Goal: Task Accomplishment & Management: Complete application form

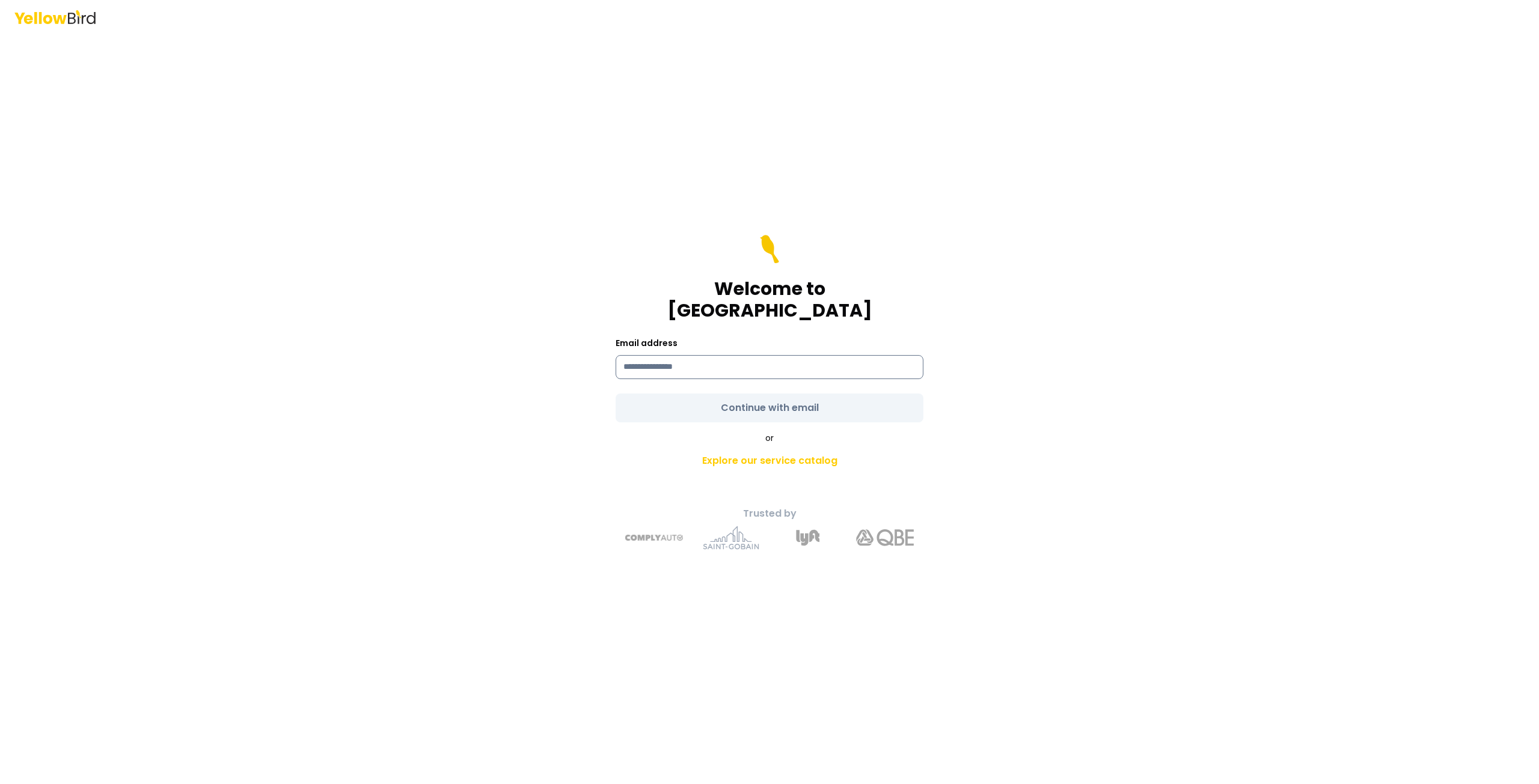
click at [742, 355] on input at bounding box center [770, 367] width 308 height 24
type input "**********"
click at [797, 391] on form "**********" at bounding box center [770, 328] width 308 height 188
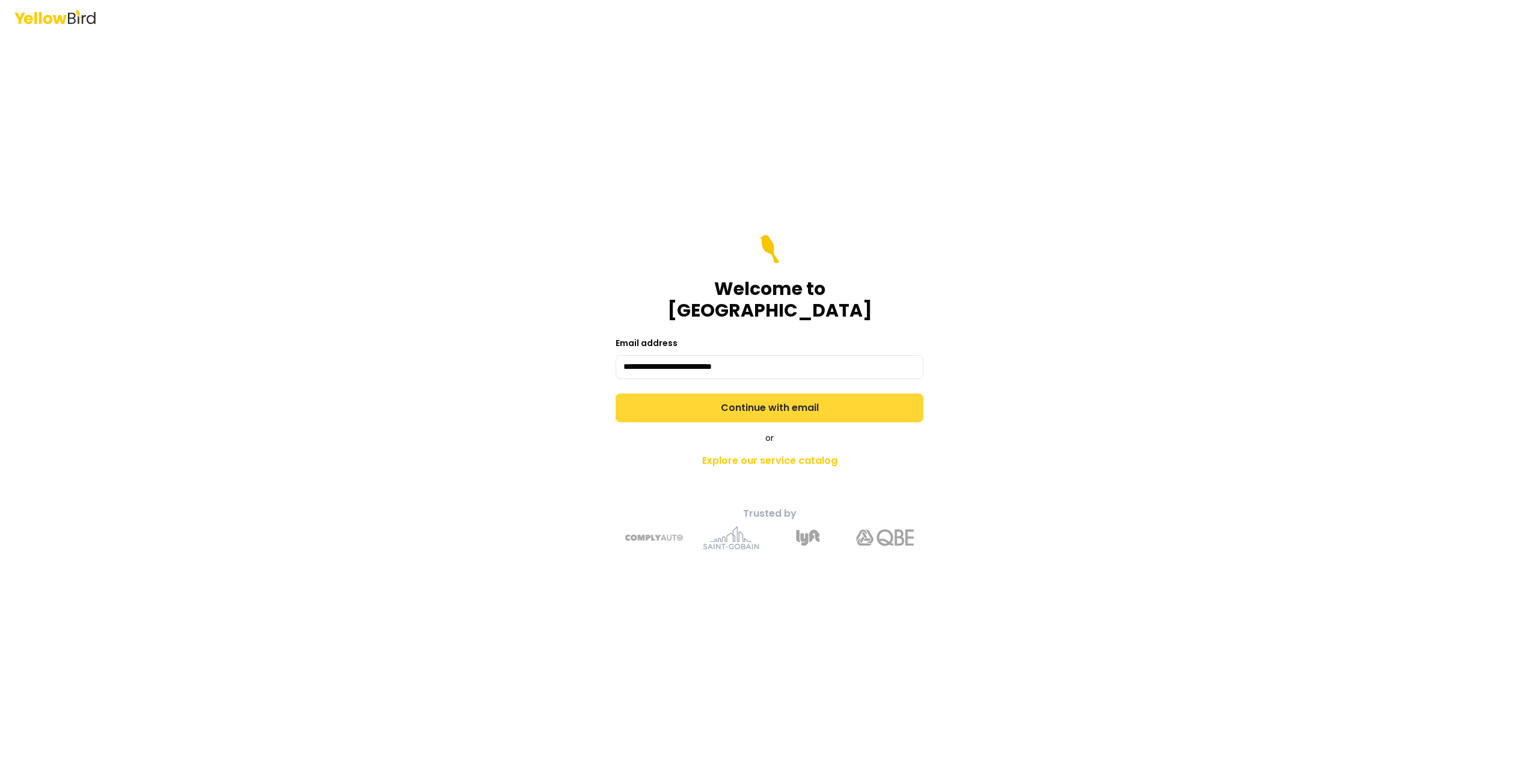
click at [803, 394] on button "Continue with email" at bounding box center [770, 407] width 308 height 29
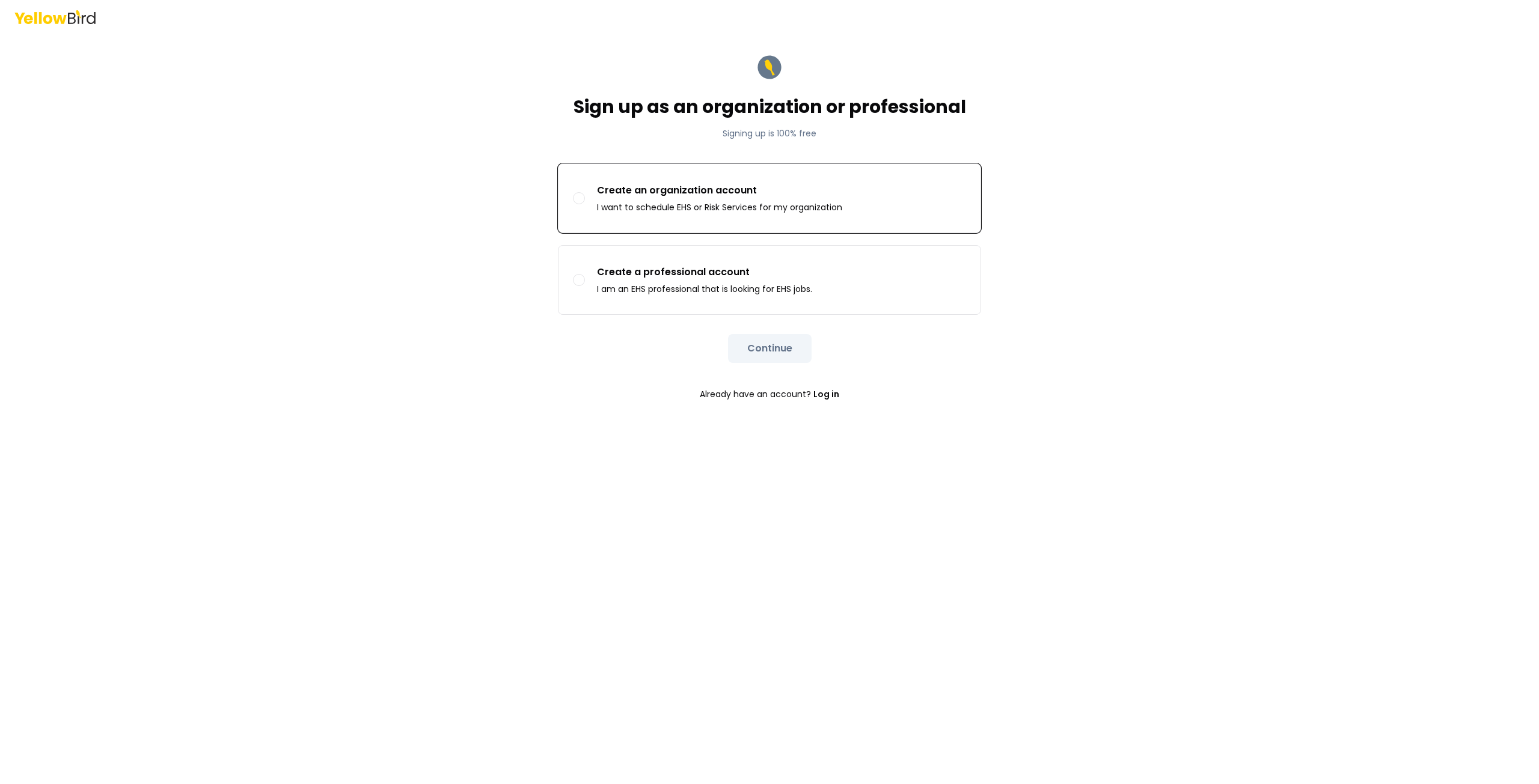
click at [790, 190] on p "Create an organization account" at bounding box center [719, 190] width 245 height 15
click at [585, 192] on button "Create an organization account I want to schedule EHS or Risk Services for my o…" at bounding box center [579, 198] width 12 height 12
click at [782, 346] on button "Continue" at bounding box center [770, 348] width 84 height 29
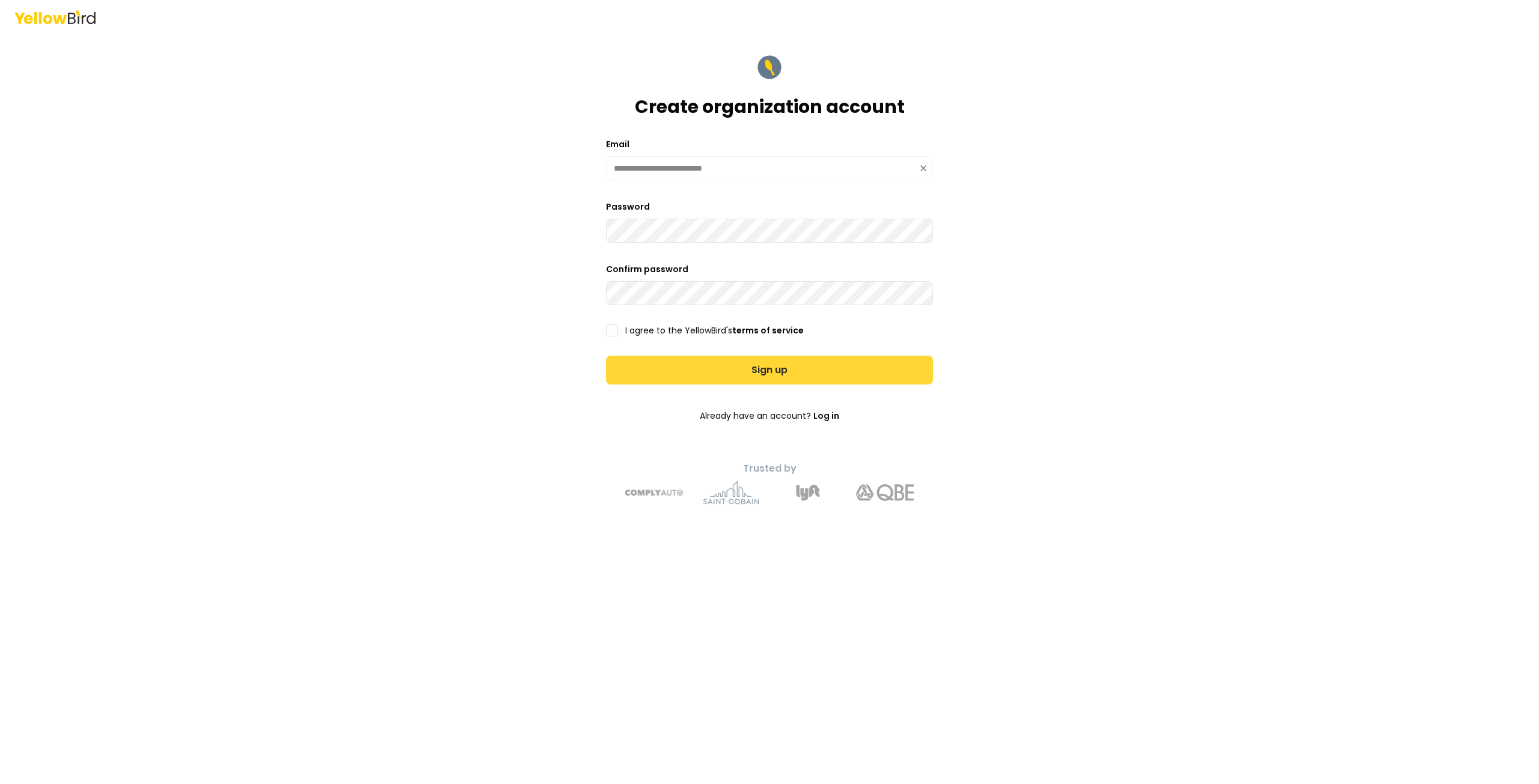
click at [795, 371] on button "Sign up" at bounding box center [770, 370] width 327 height 29
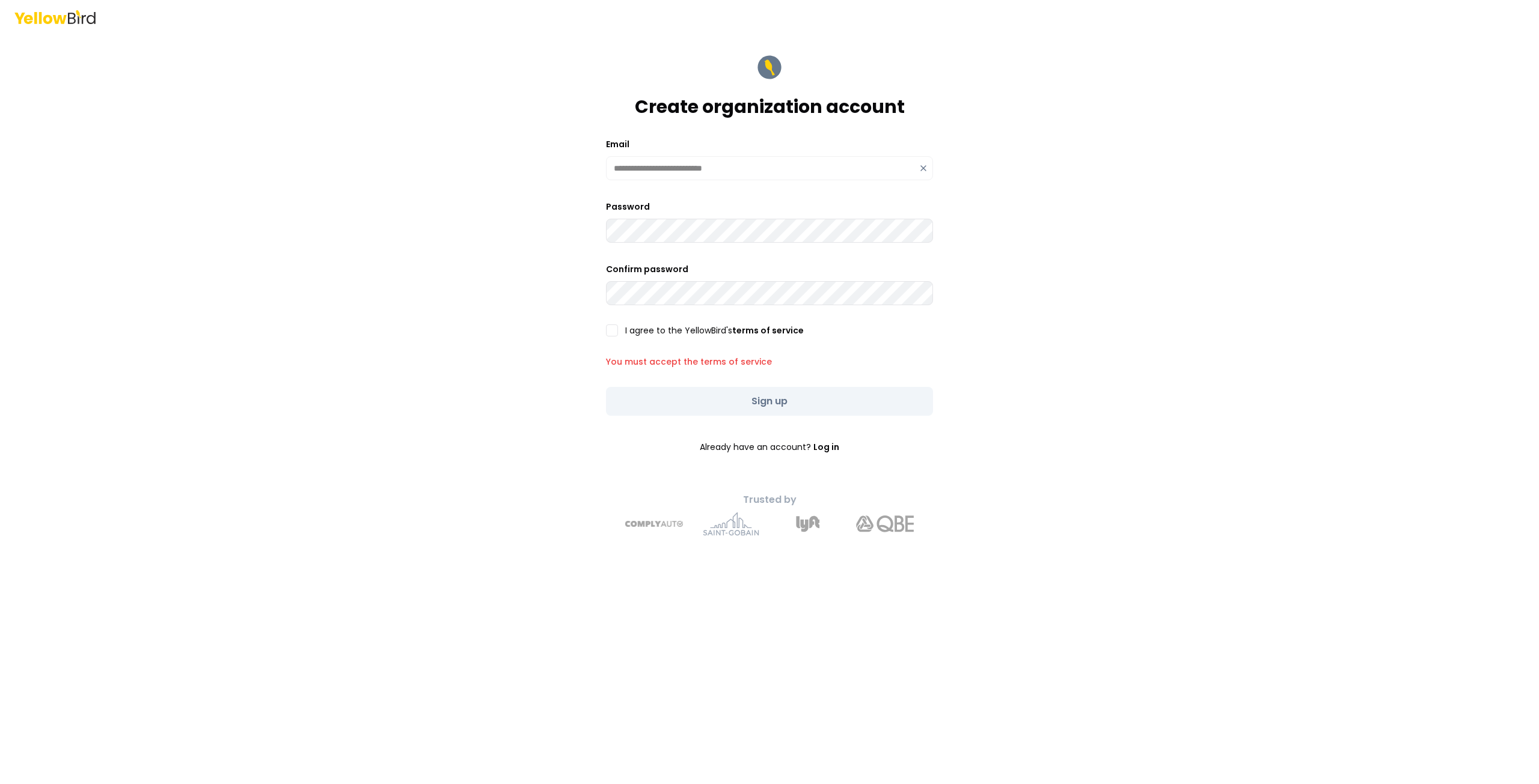
click at [609, 336] on button "I agree to the YellowBird's terms of service" at bounding box center [612, 330] width 12 height 12
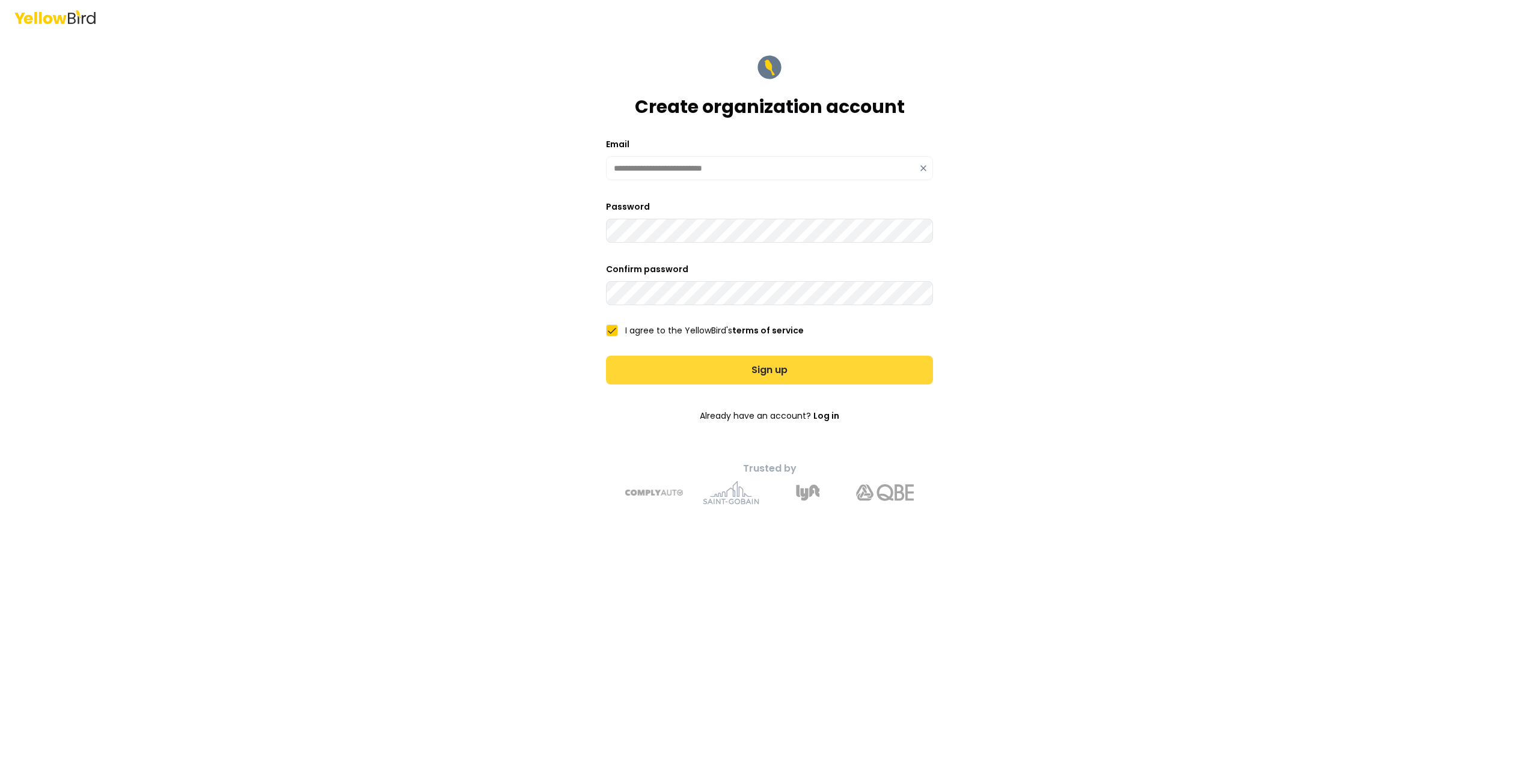
click at [756, 369] on button "Sign up" at bounding box center [770, 370] width 327 height 29
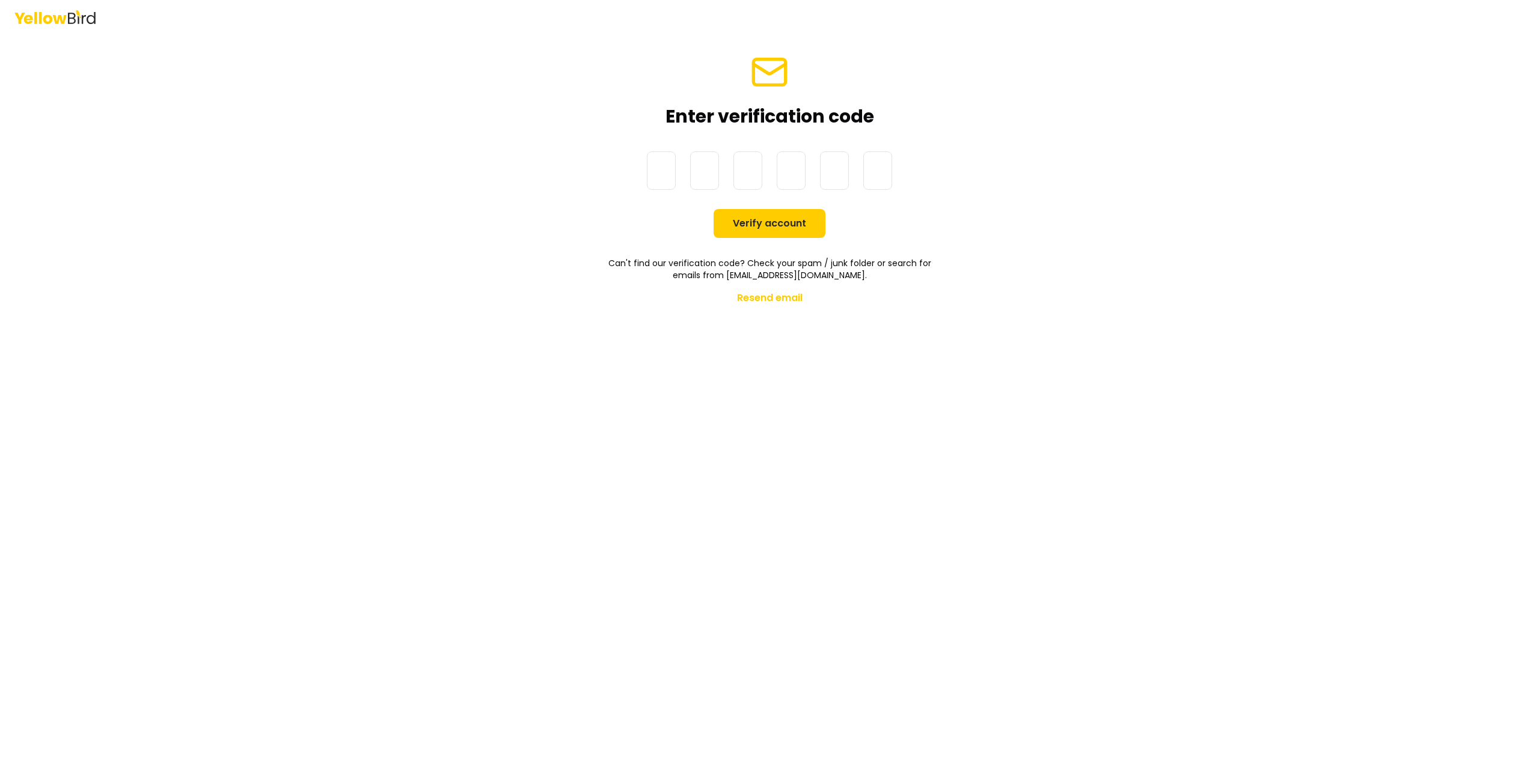
click at [655, 173] on input at bounding box center [781, 171] width 269 height 38
type input "******"
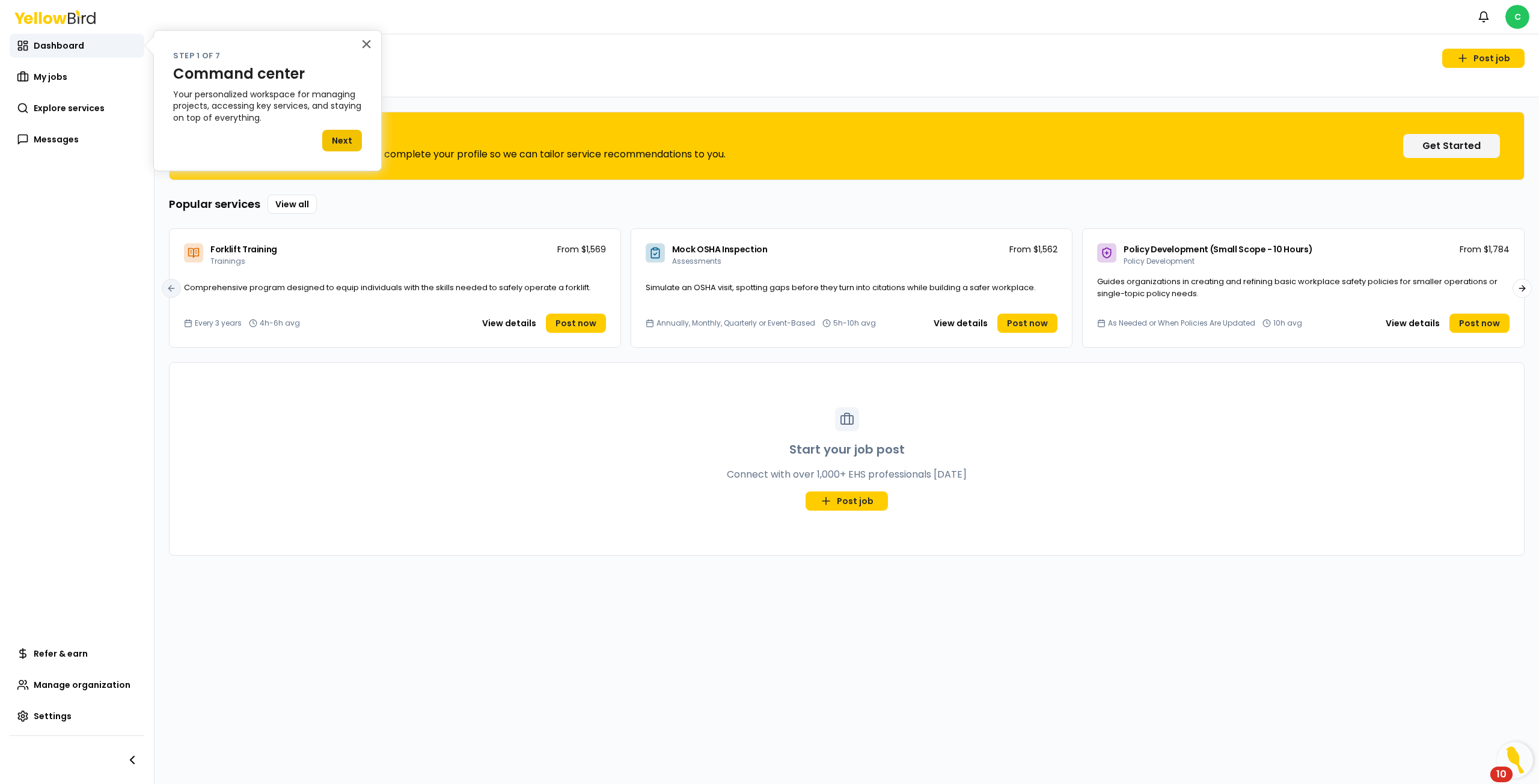
click at [346, 144] on button "Next" at bounding box center [342, 140] width 40 height 21
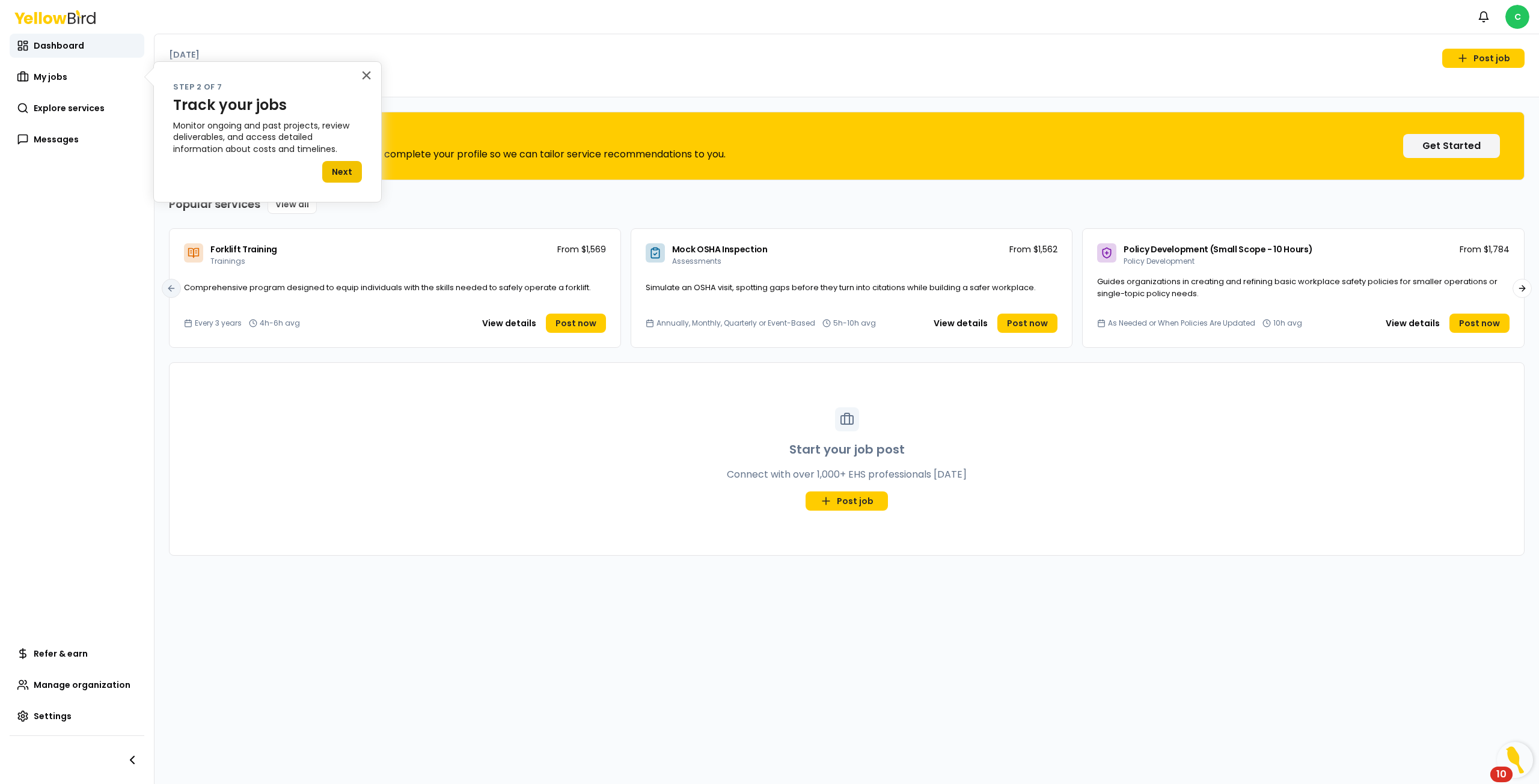
click at [330, 172] on button "Next" at bounding box center [342, 171] width 40 height 21
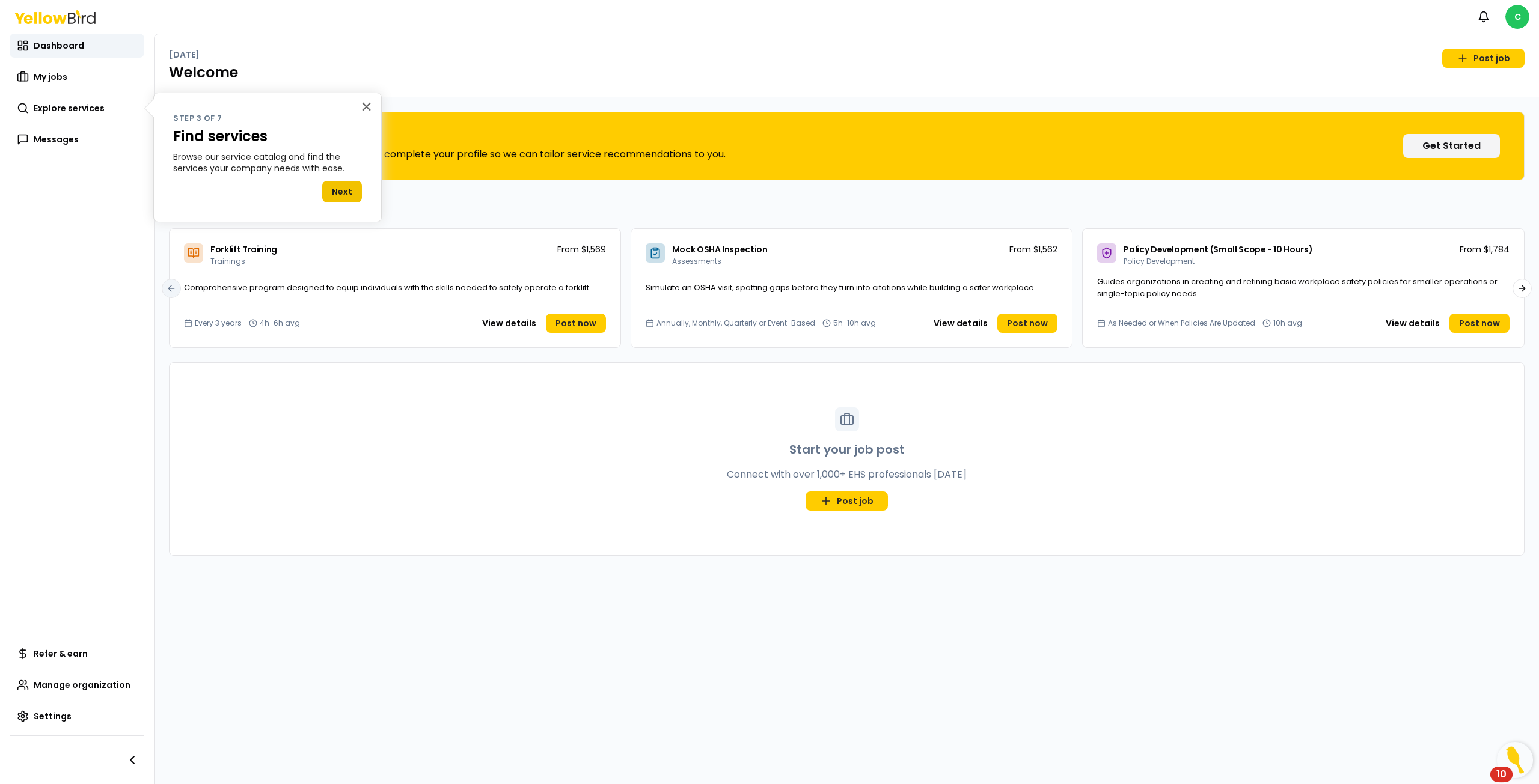
click at [340, 189] on button "Next" at bounding box center [342, 191] width 40 height 21
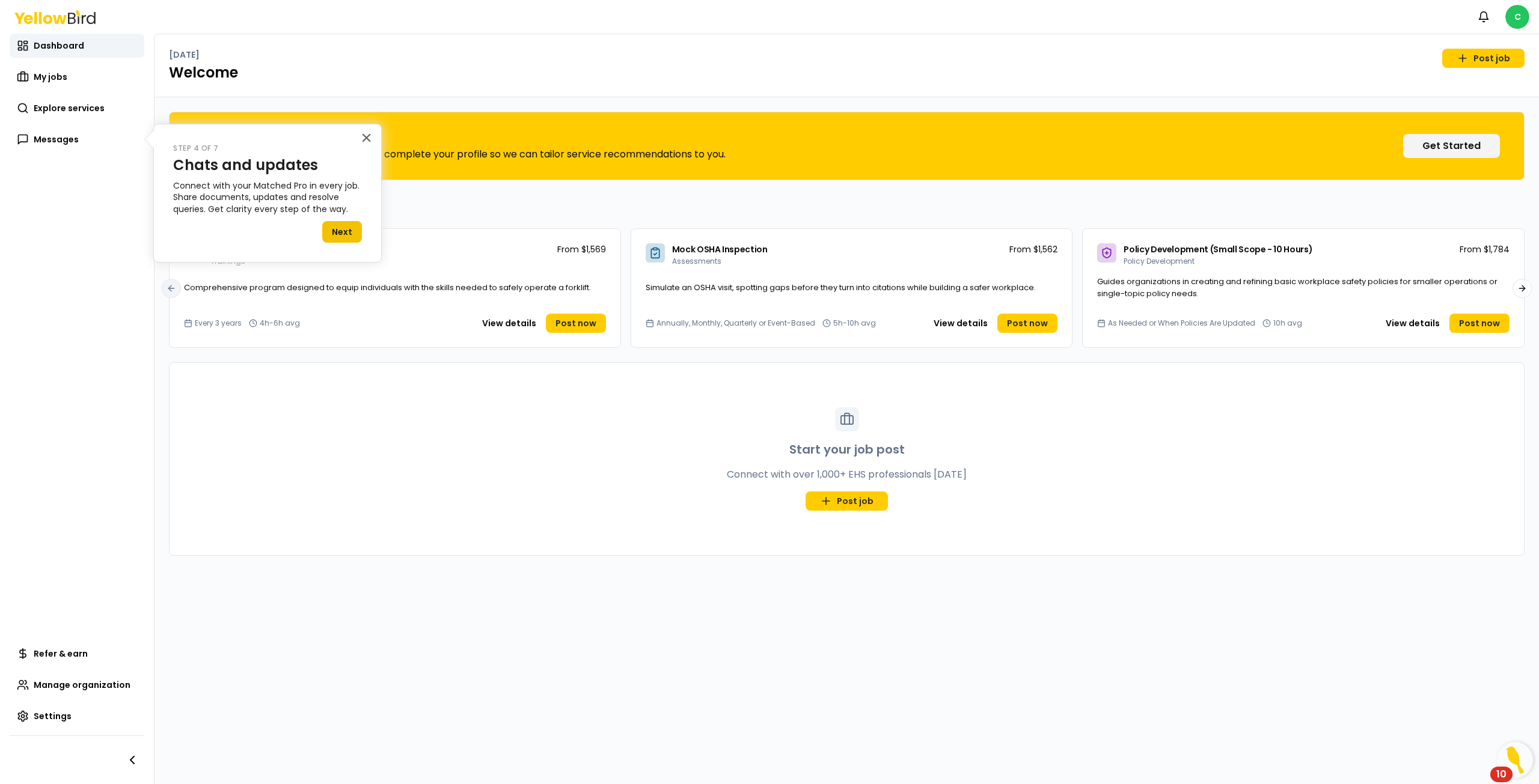
click at [344, 233] on button "Next" at bounding box center [342, 232] width 40 height 21
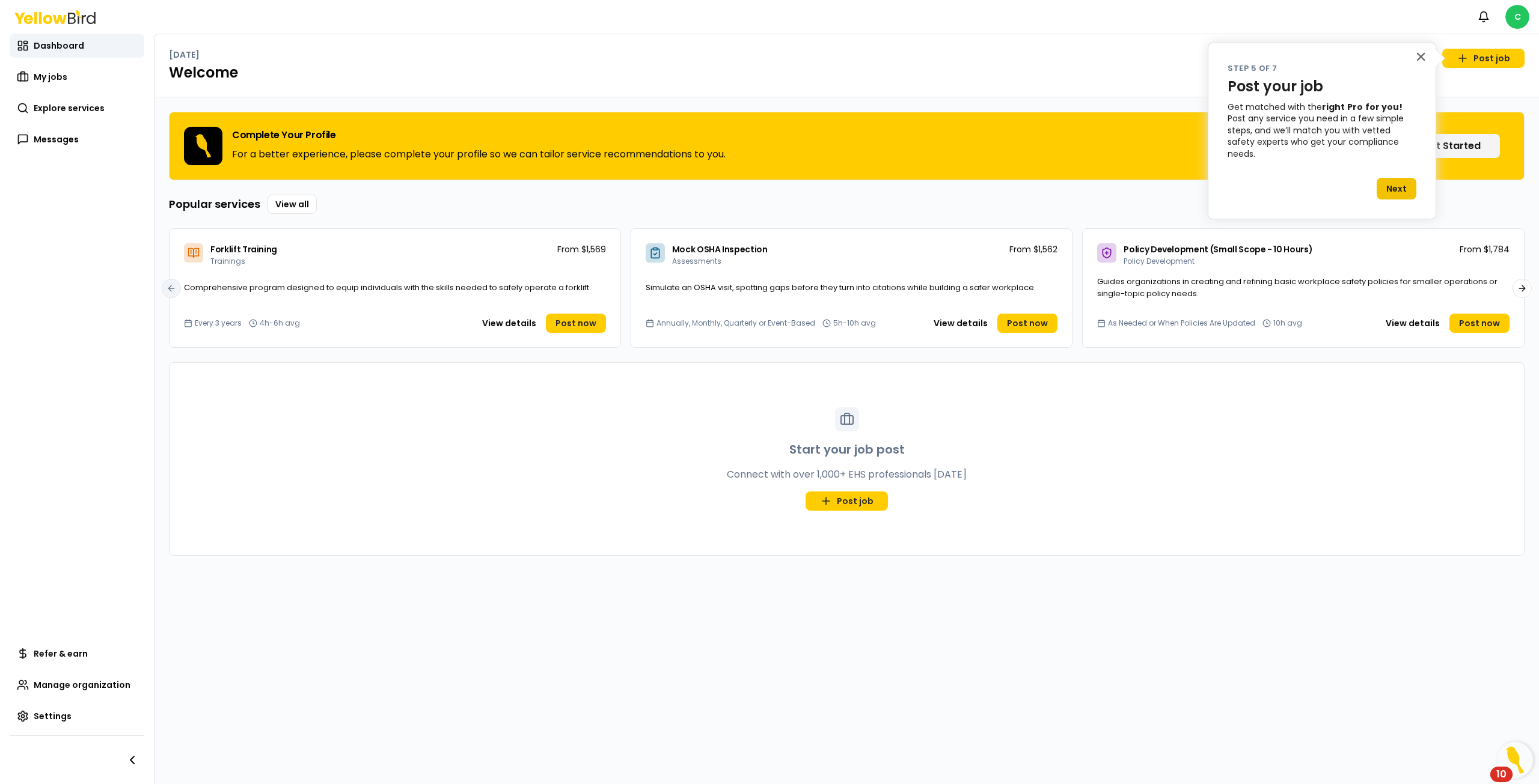
click at [1396, 179] on button "Next" at bounding box center [1396, 188] width 40 height 21
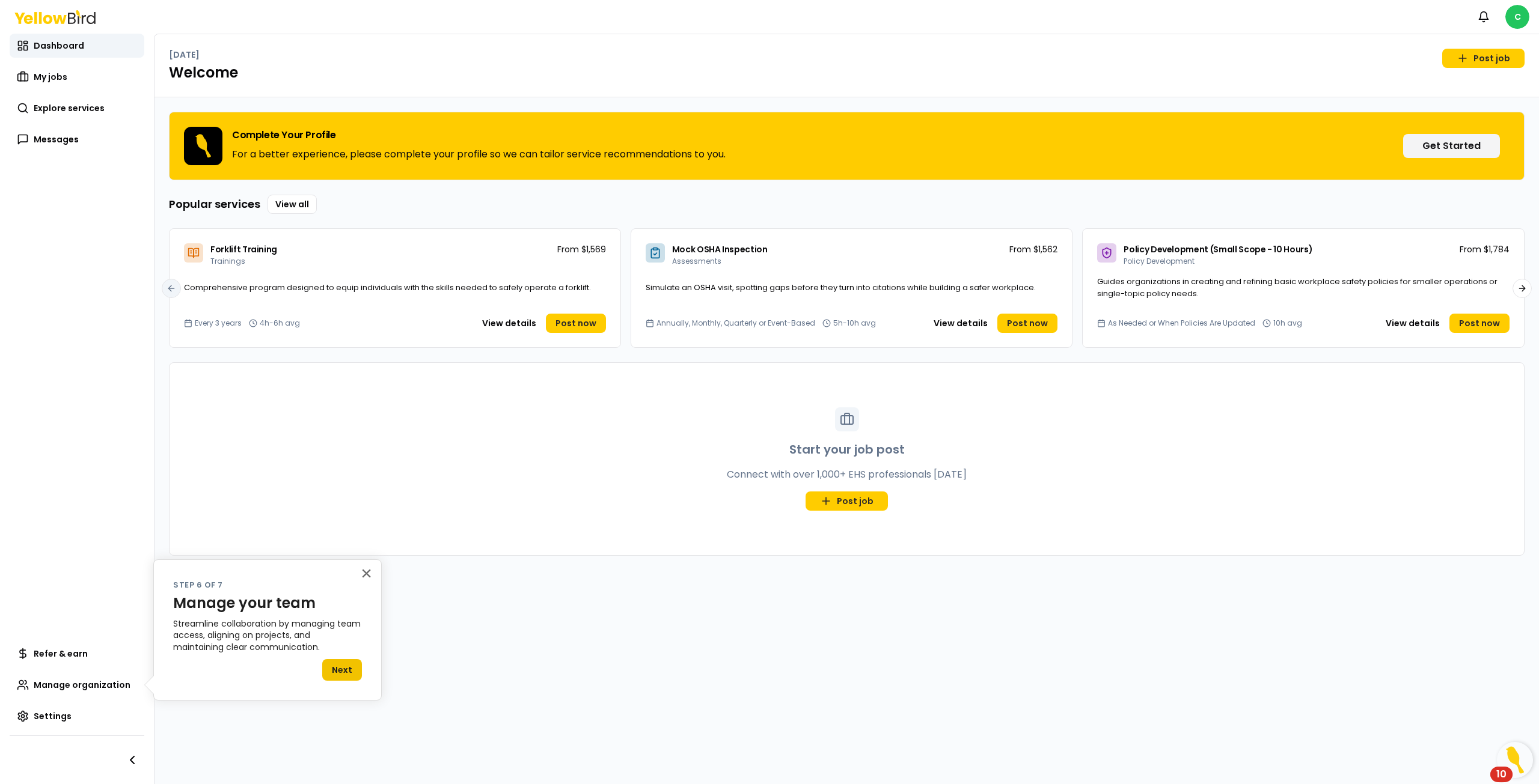
click at [344, 669] on button "Next" at bounding box center [342, 669] width 40 height 21
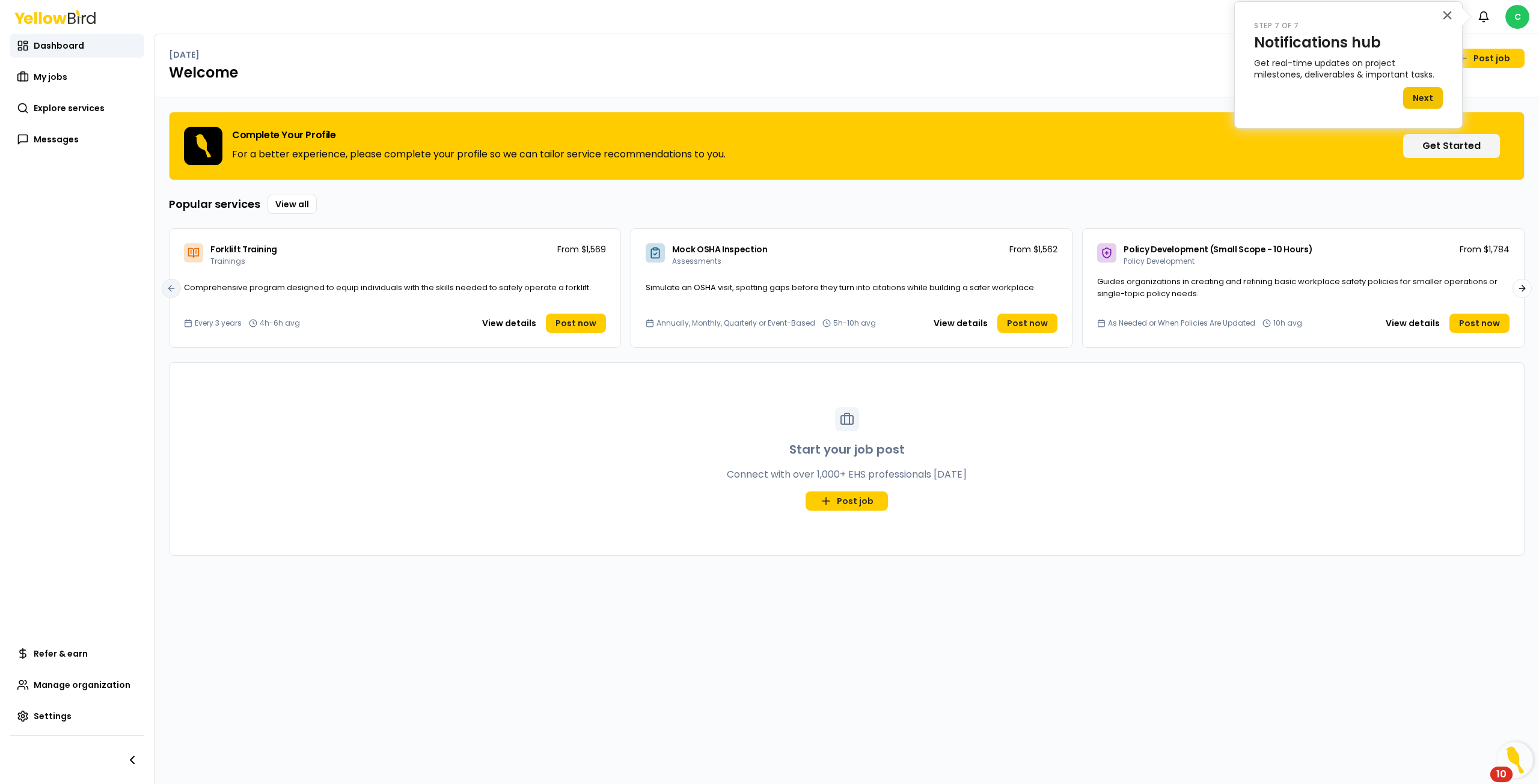
click at [1417, 92] on button "Next" at bounding box center [1423, 97] width 40 height 21
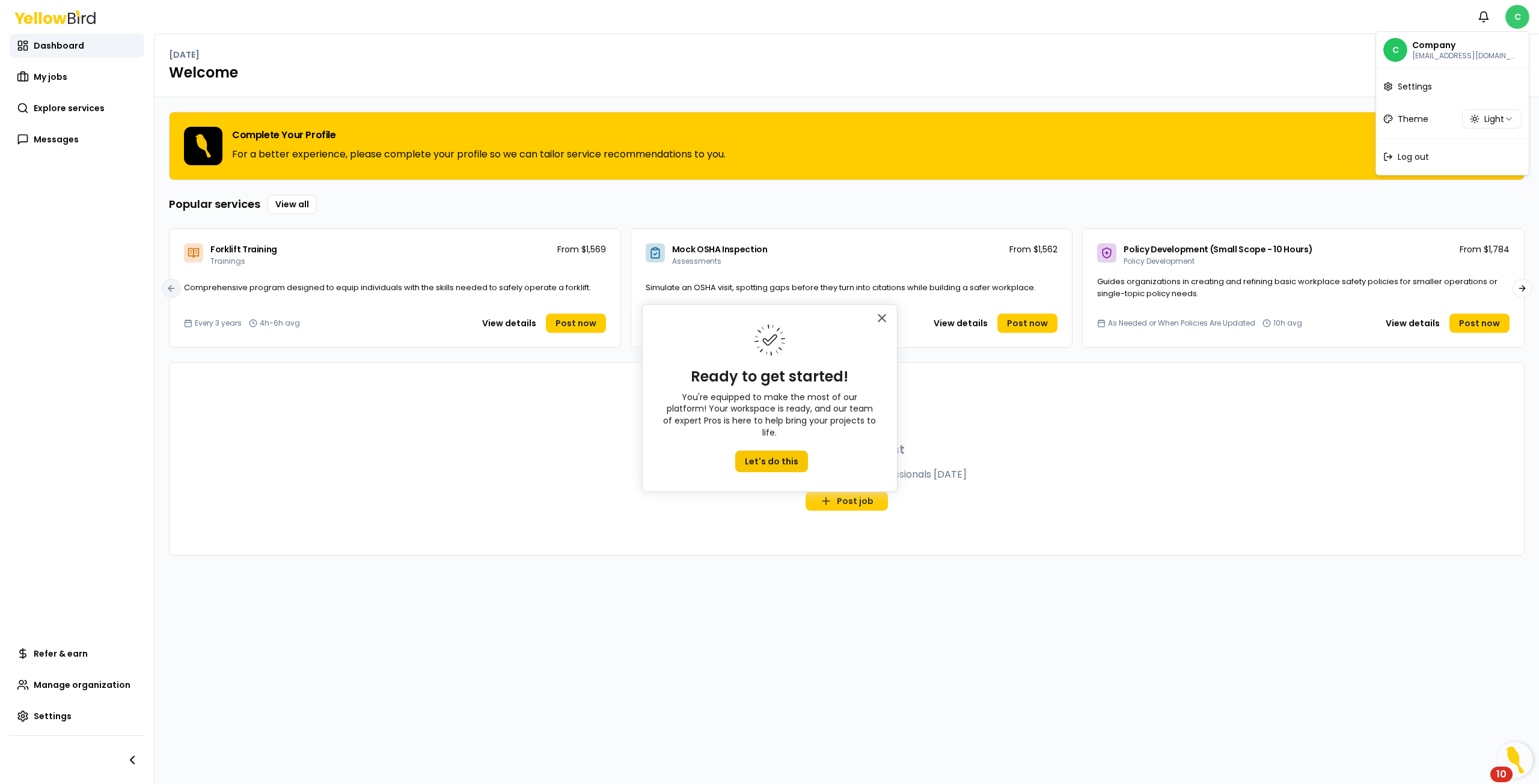
click at [1524, 18] on html "Notifications C Dashboard My jobs Explore services Messages Refer & earn Manage…" at bounding box center [770, 392] width 1539 height 784
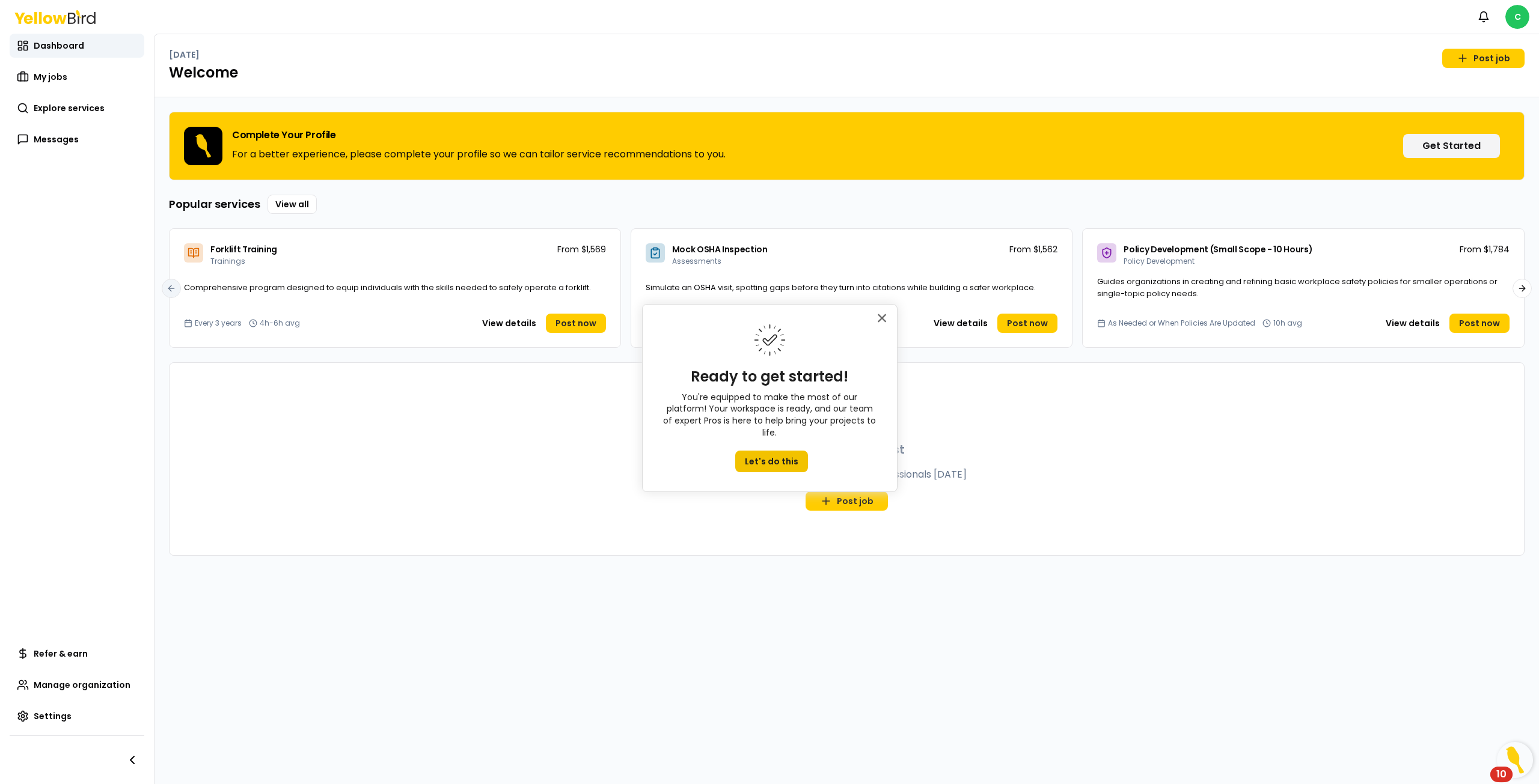
click at [770, 451] on button "Let's do this" at bounding box center [771, 461] width 73 height 21
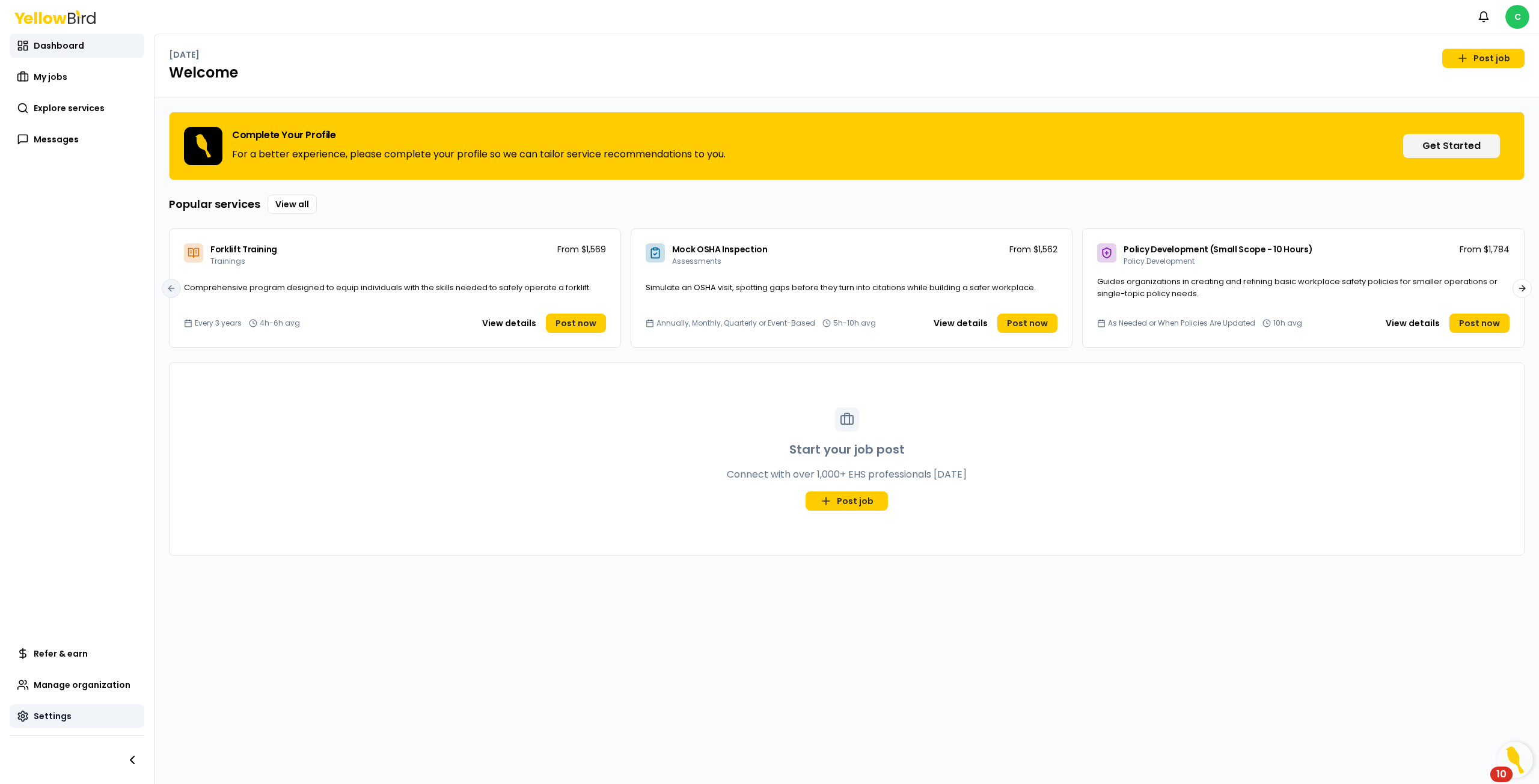
click at [35, 721] on span "Settings" at bounding box center [52, 716] width 38 height 12
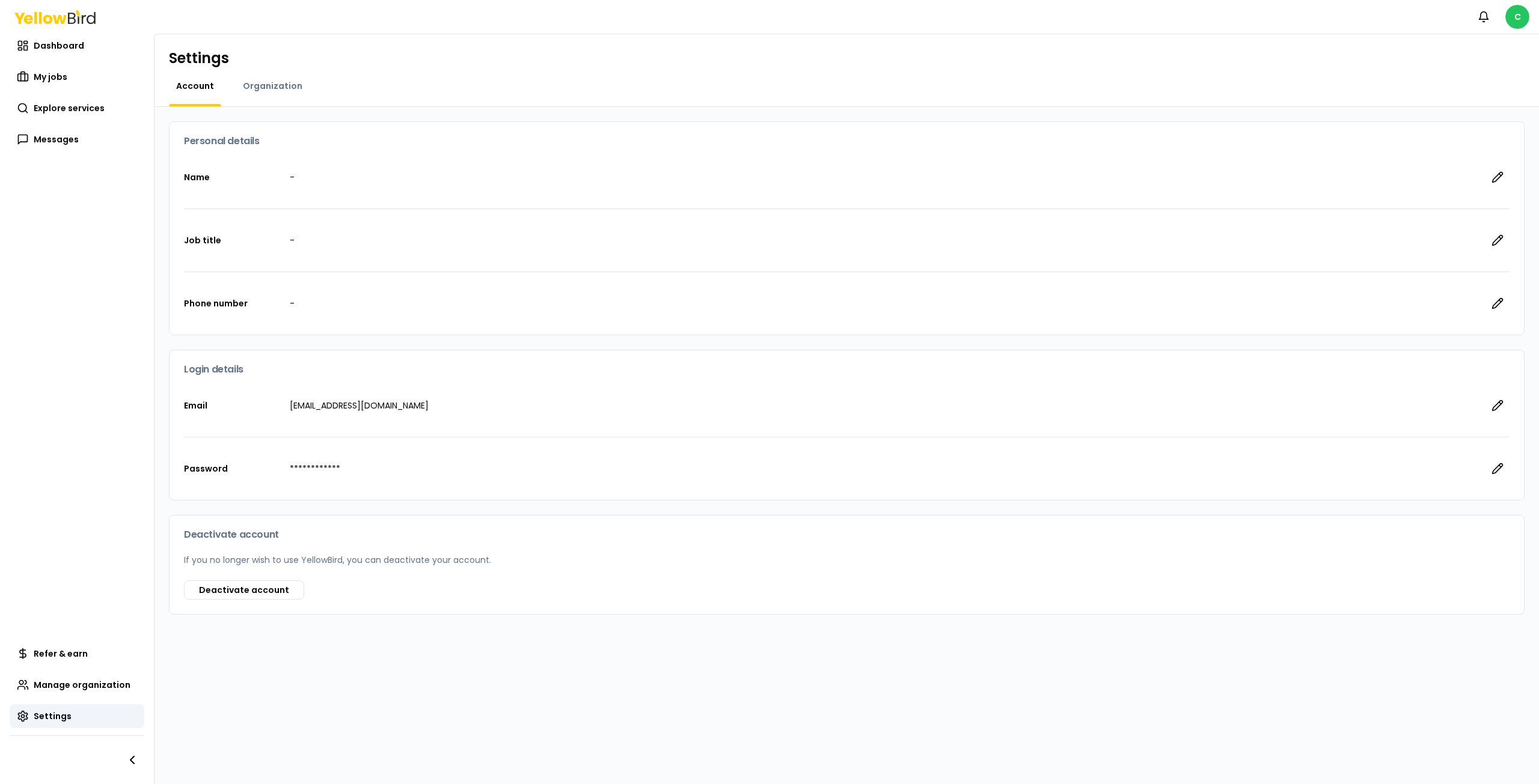
click at [304, 167] on div "Name -" at bounding box center [847, 177] width 1326 height 63
click at [285, 185] on div "Name -" at bounding box center [847, 177] width 1326 height 63
click at [288, 171] on div "Name -" at bounding box center [847, 177] width 1326 height 63
click at [1501, 182] on icon "button" at bounding box center [1497, 177] width 12 height 12
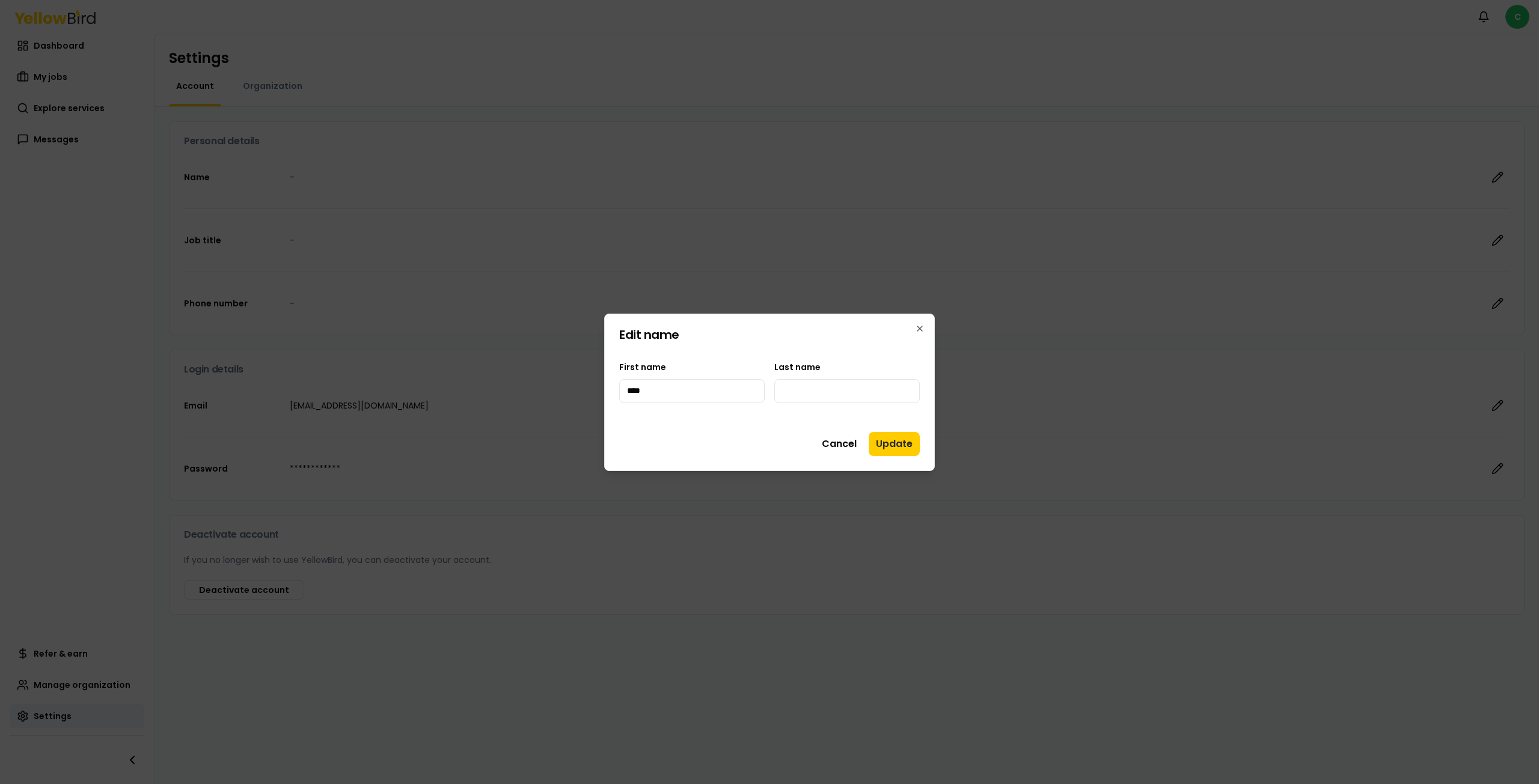
type input "****"
type input "**********"
click at [906, 435] on button "Update" at bounding box center [894, 443] width 51 height 24
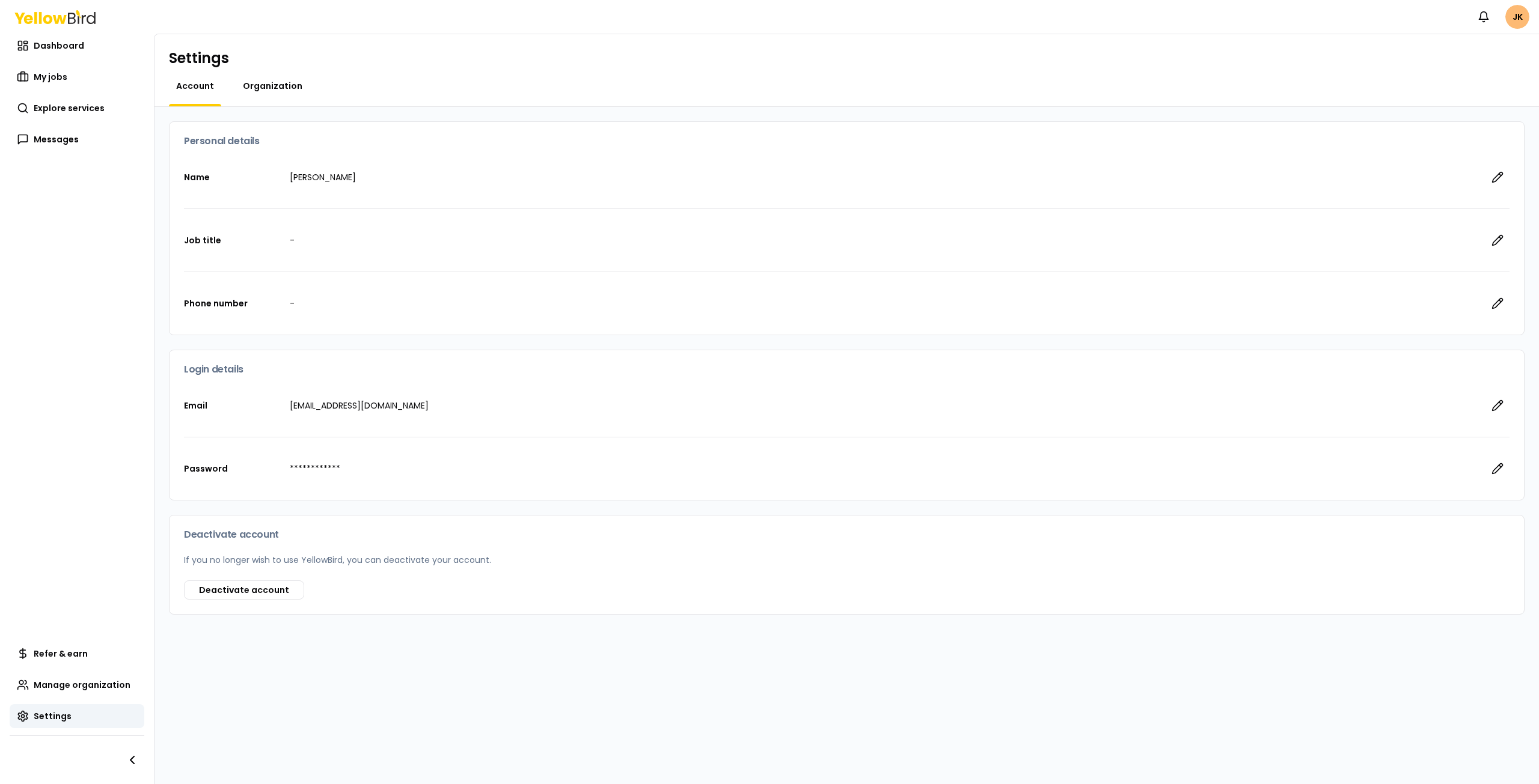
click at [266, 90] on span "Organization" at bounding box center [272, 86] width 60 height 12
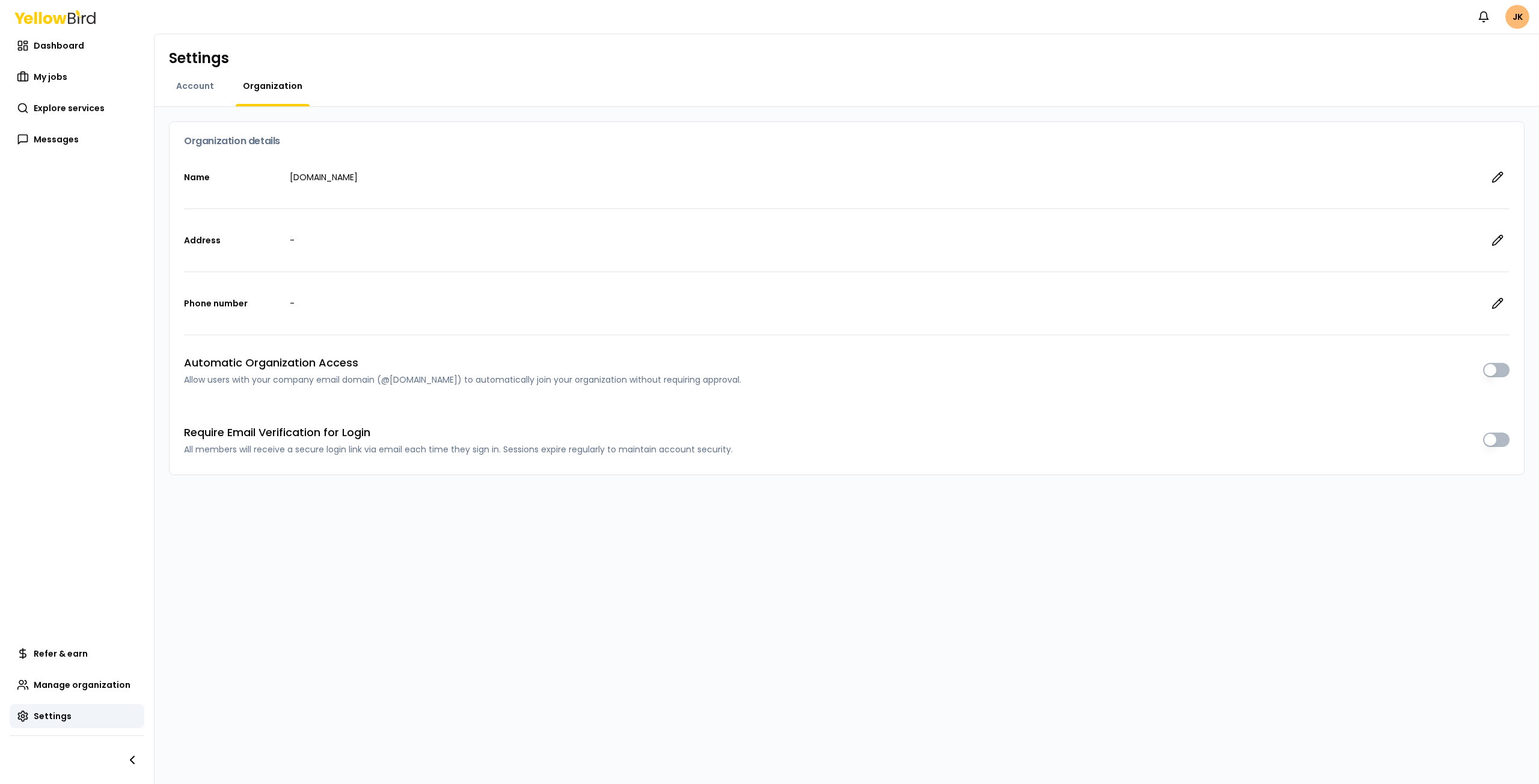
click at [302, 239] on p "-" at bounding box center [883, 240] width 1186 height 12
drag, startPoint x: 277, startPoint y: 243, endPoint x: 283, endPoint y: 241, distance: 6.3
click at [277, 243] on p "Address" at bounding box center [232, 240] width 96 height 12
click at [294, 238] on p "-" at bounding box center [883, 240] width 1186 height 12
click at [288, 239] on div "Address -" at bounding box center [847, 240] width 1326 height 63
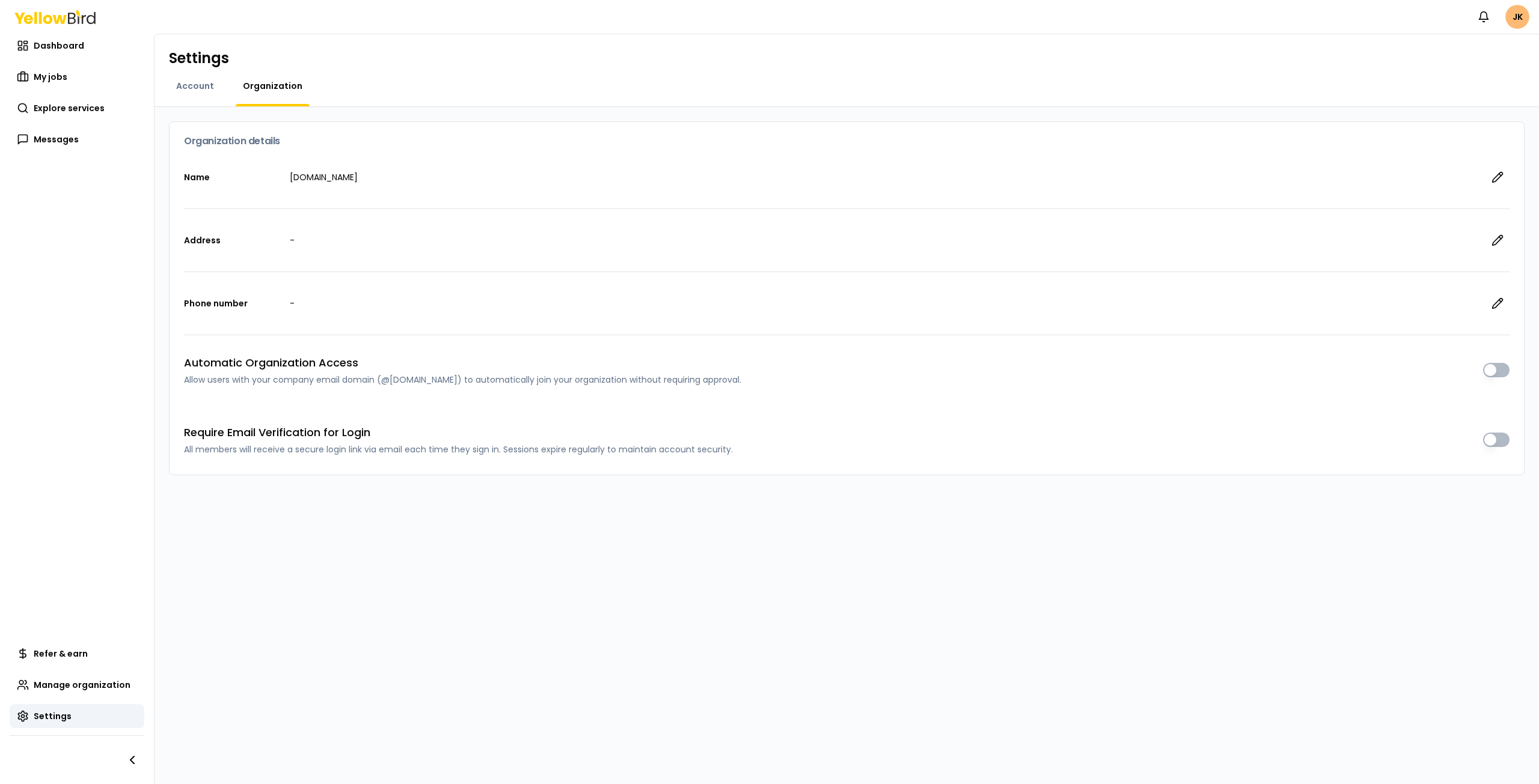
click at [296, 242] on p "-" at bounding box center [883, 240] width 1186 height 12
click at [329, 179] on p "[DOMAIN_NAME]" at bounding box center [883, 177] width 1186 height 12
click at [299, 232] on div "Address -" at bounding box center [847, 240] width 1326 height 63
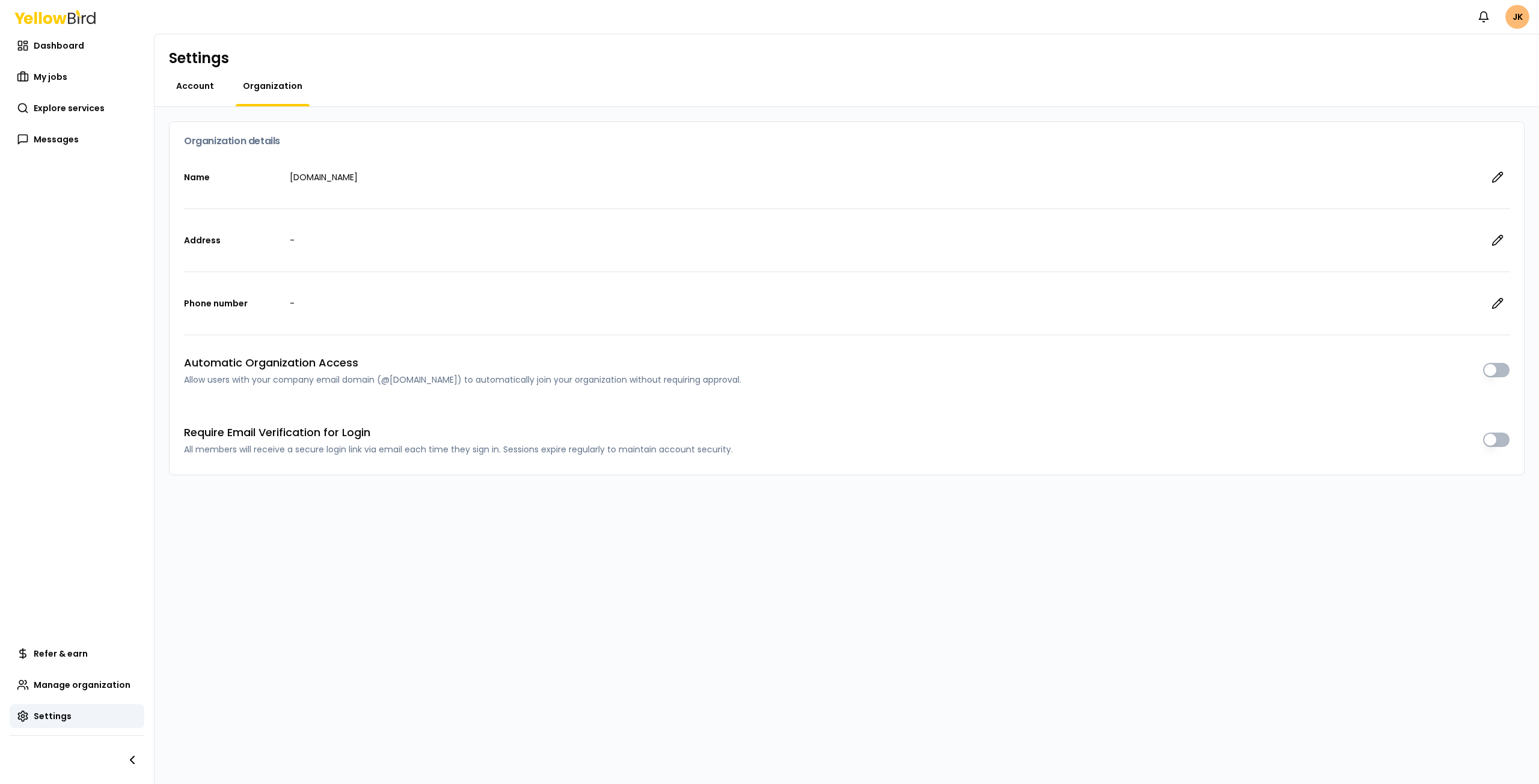
click at [191, 85] on span "Account" at bounding box center [194, 86] width 38 height 12
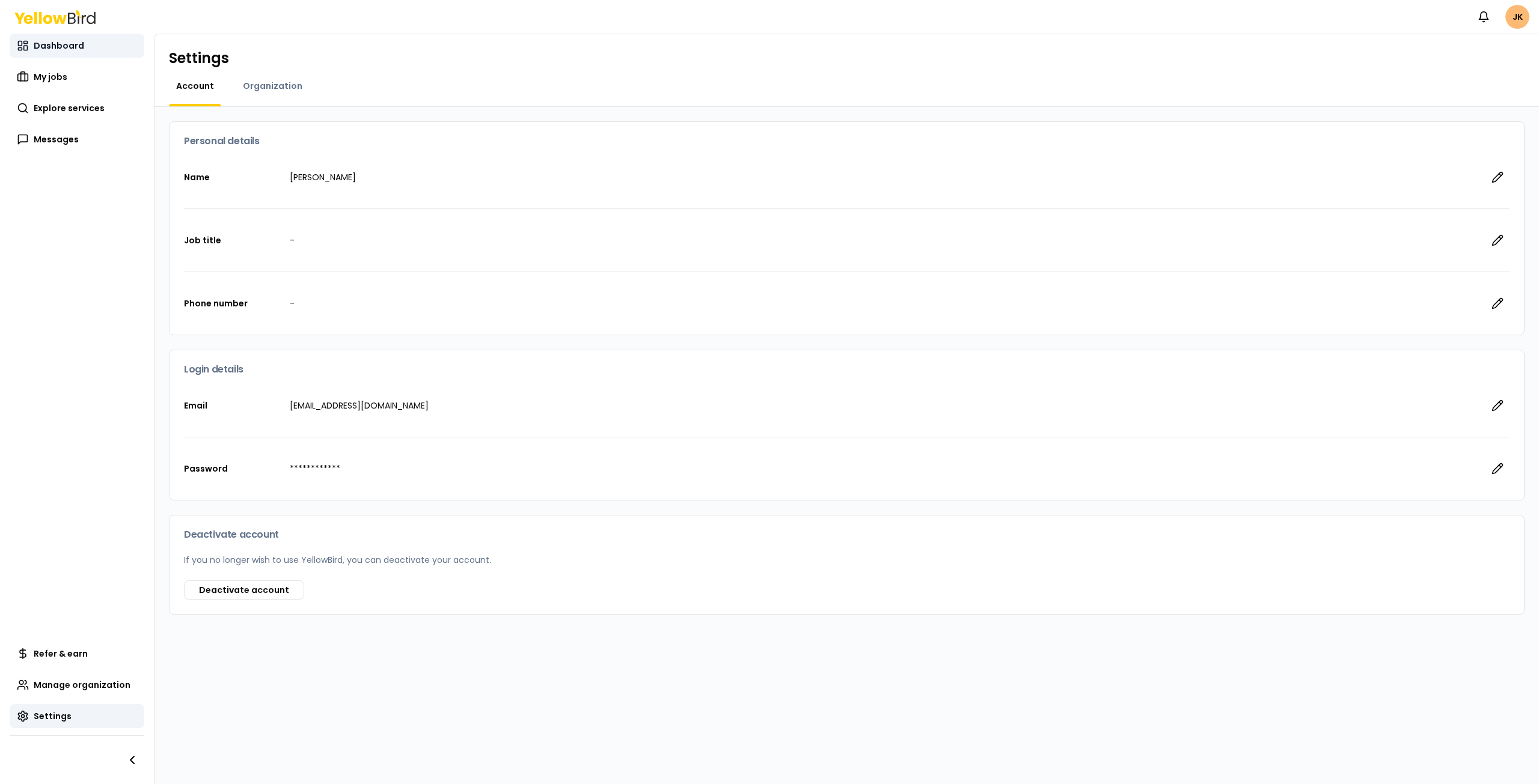
click at [68, 49] on span "Dashboard" at bounding box center [59, 46] width 51 height 12
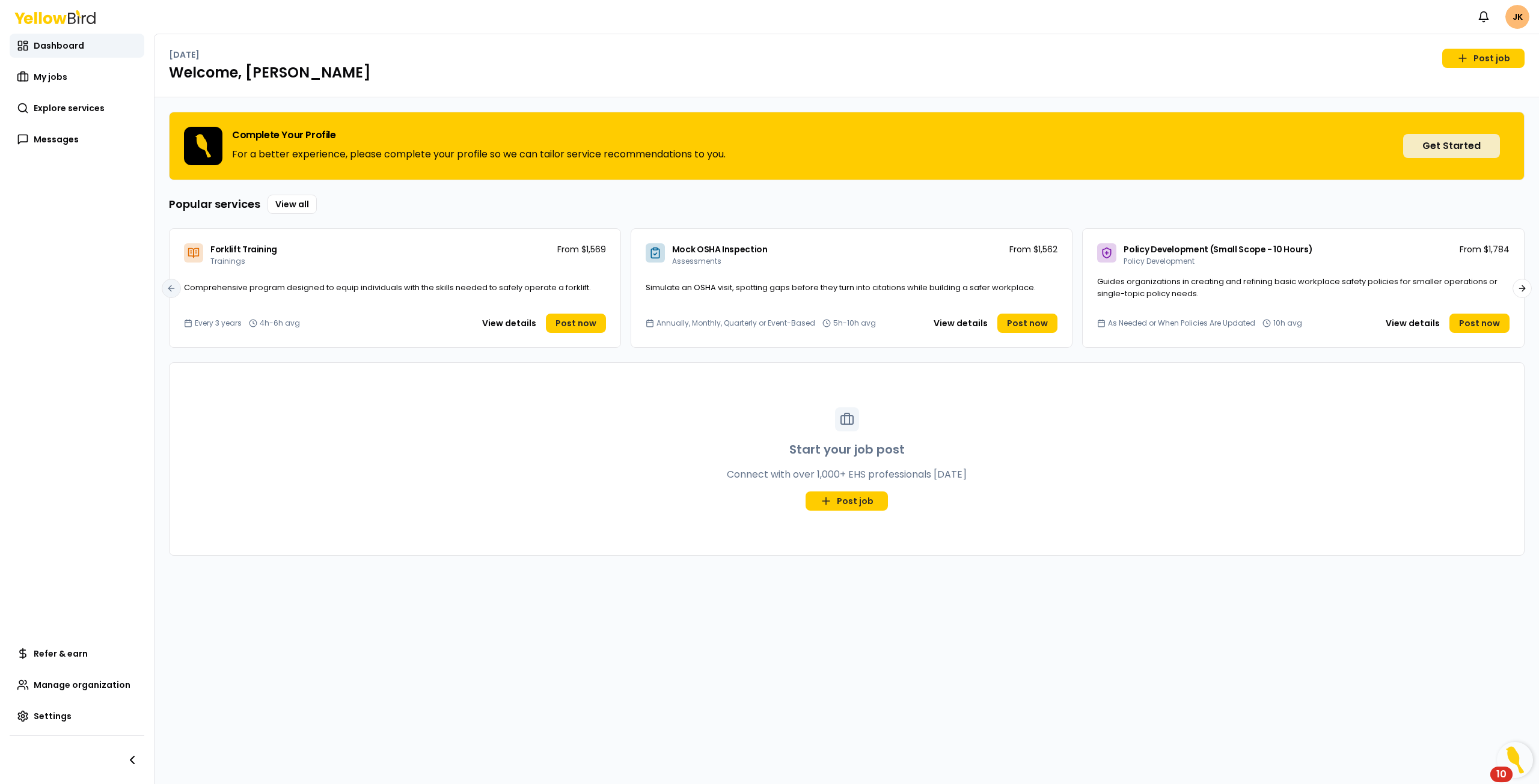
click at [1434, 146] on button "Get Started" at bounding box center [1451, 146] width 97 height 24
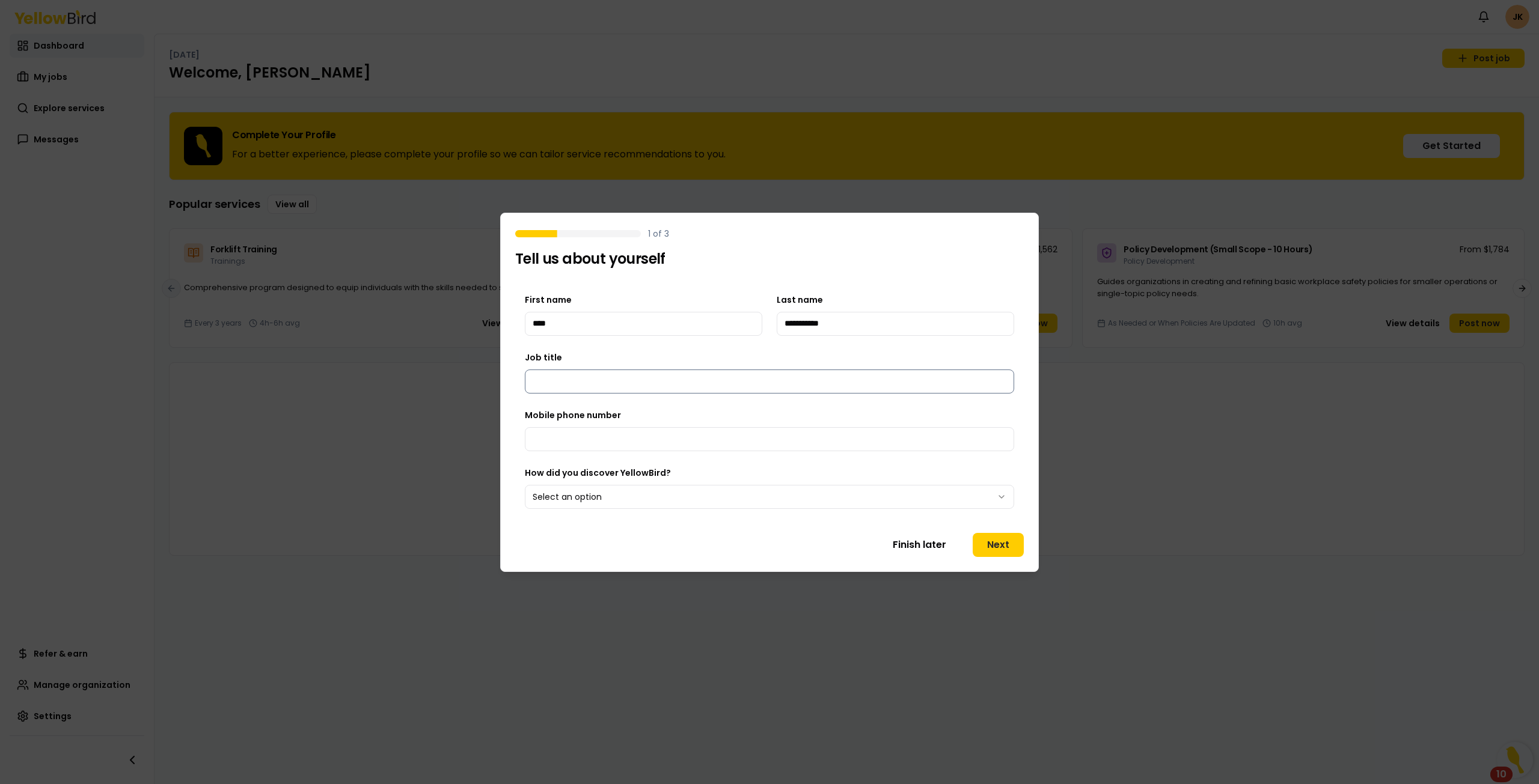
click at [614, 376] on input "Job title" at bounding box center [769, 381] width 489 height 24
click at [744, 495] on body "Notifications JK Dashboard My jobs Explore services Messages Refer & earn Manag…" at bounding box center [770, 392] width 1539 height 784
click at [693, 448] on input "Mobile phone number" at bounding box center [769, 439] width 489 height 24
type input "**********"
drag, startPoint x: 698, startPoint y: 383, endPoint x: 714, endPoint y: 389, distance: 17.1
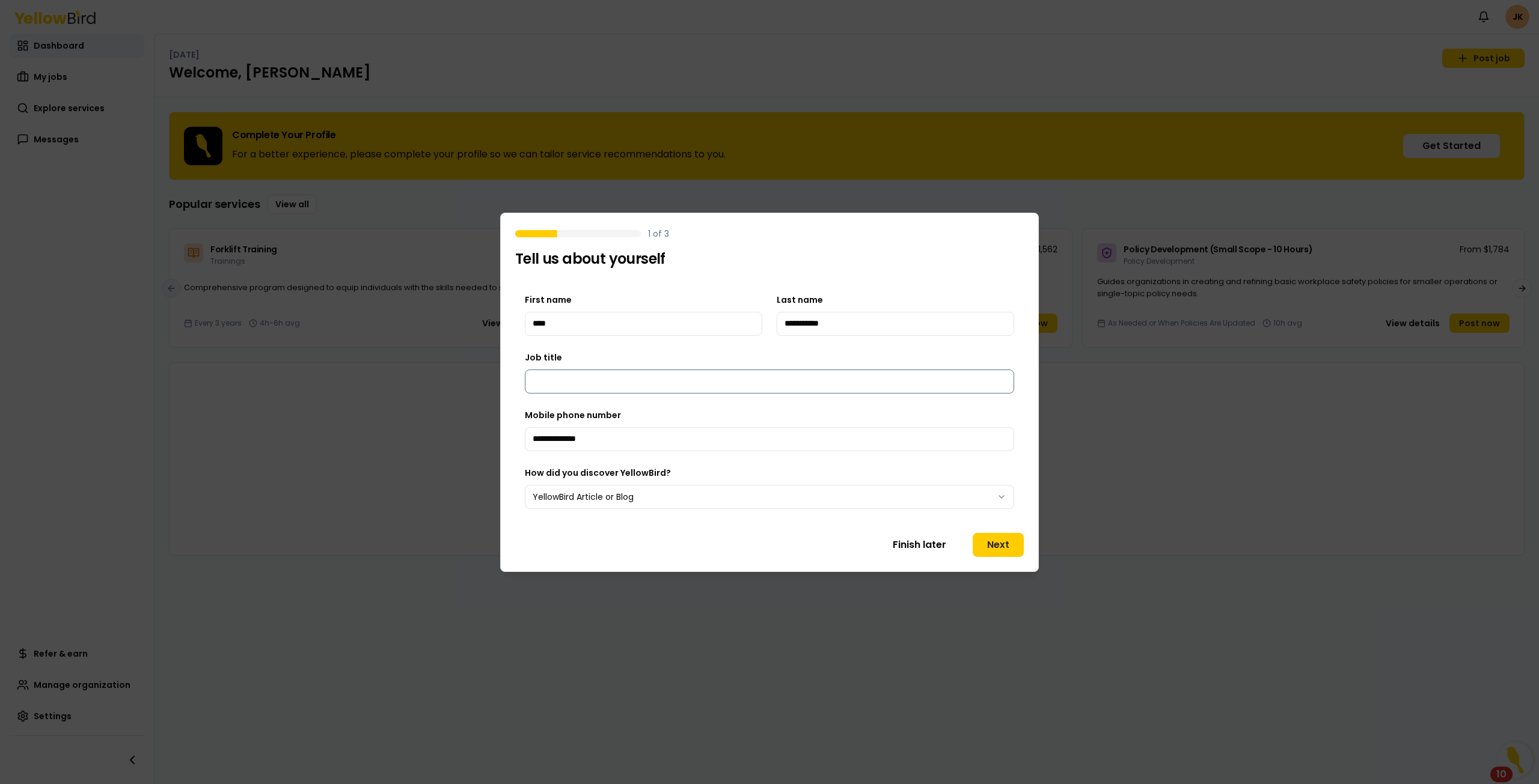
click at [698, 384] on input "Job title" at bounding box center [769, 381] width 489 height 24
click at [1011, 535] on button "Next" at bounding box center [998, 545] width 51 height 24
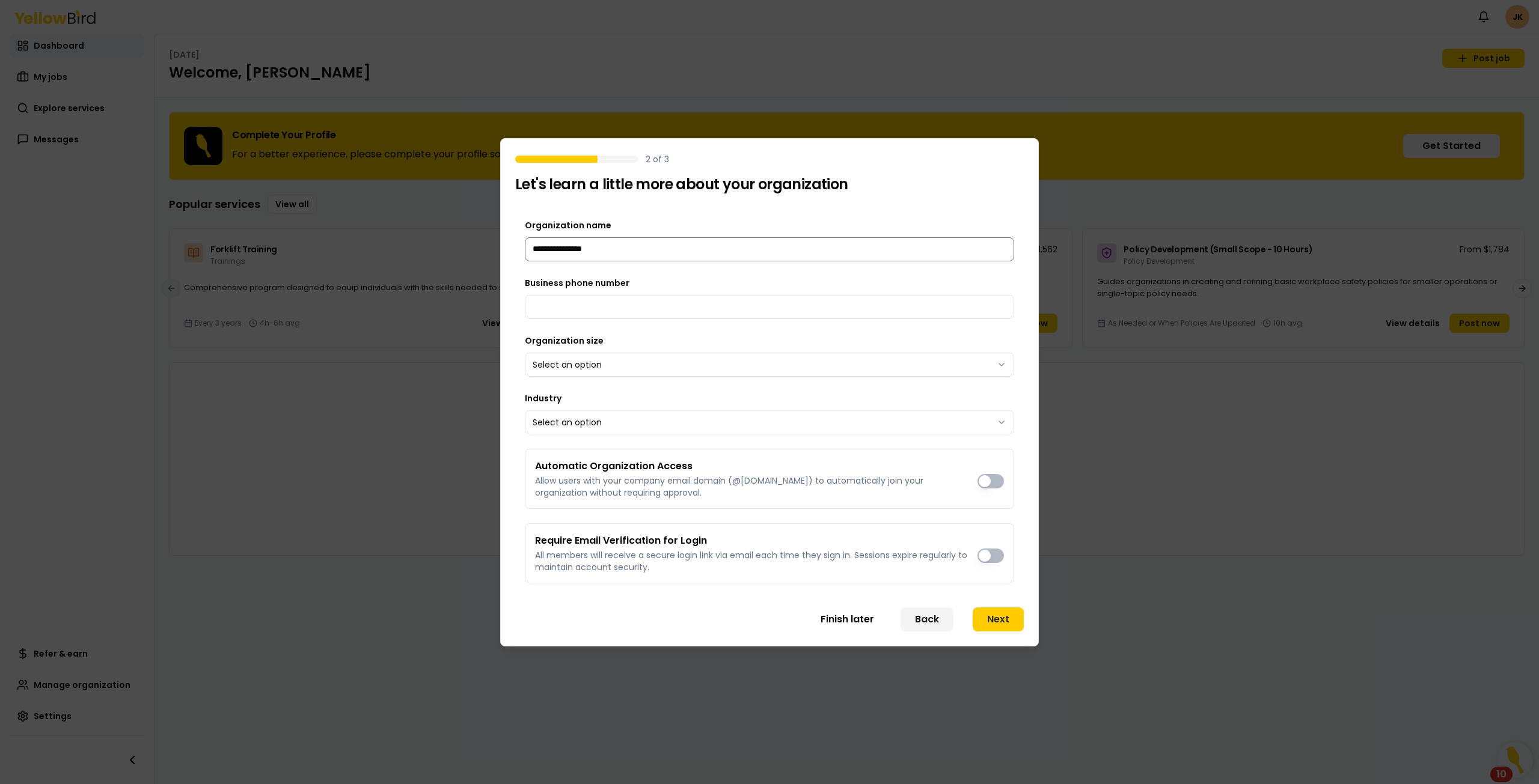
click at [623, 249] on input "**********" at bounding box center [769, 249] width 489 height 24
click at [635, 297] on input "Business phone number" at bounding box center [769, 307] width 489 height 24
click at [637, 360] on body "Notifications JK Dashboard My jobs Explore services Messages Refer & earn Manag…" at bounding box center [770, 392] width 1539 height 784
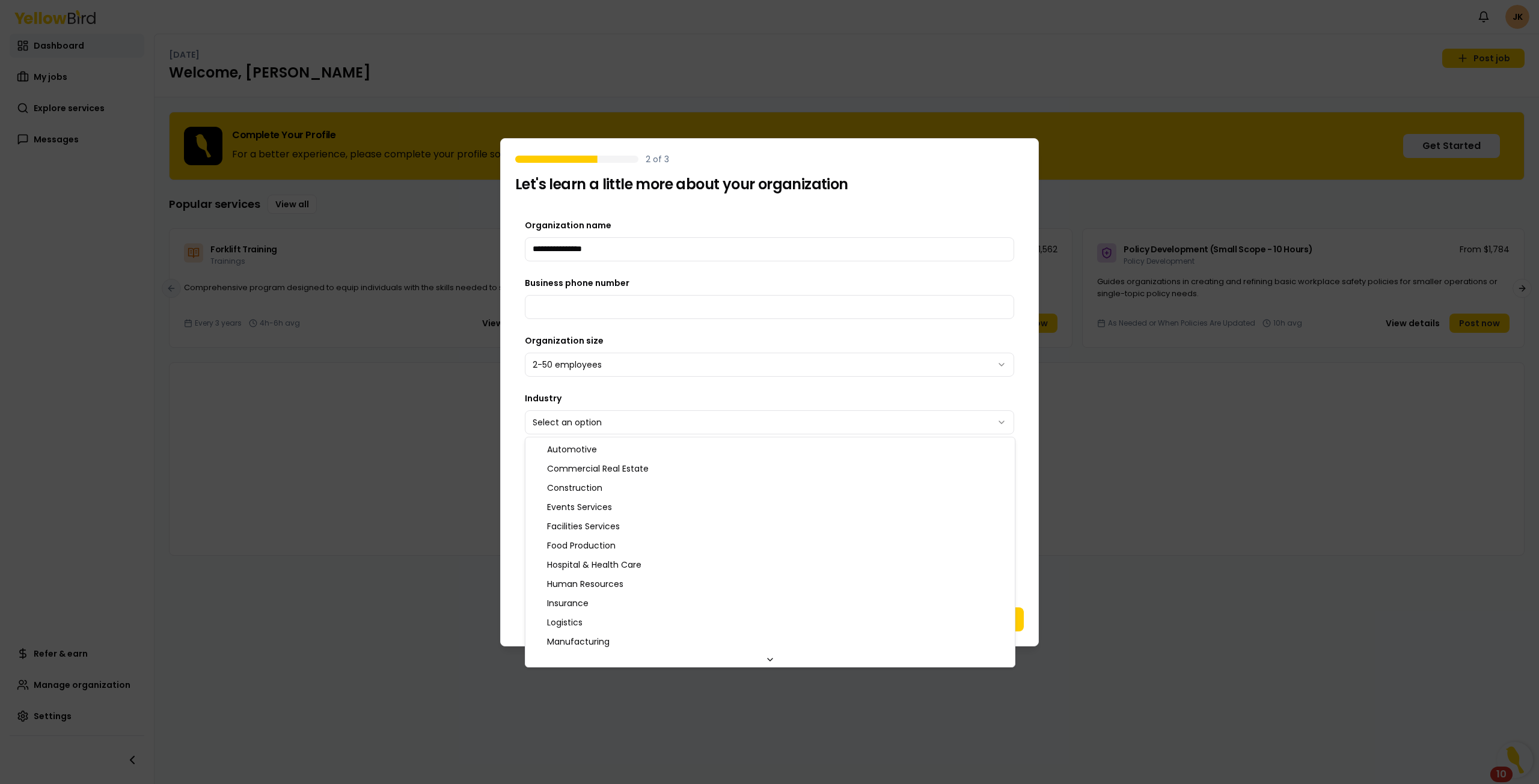
click at [633, 418] on body "Notifications JK Dashboard My jobs Explore services Messages Refer & earn Manag…" at bounding box center [770, 392] width 1539 height 784
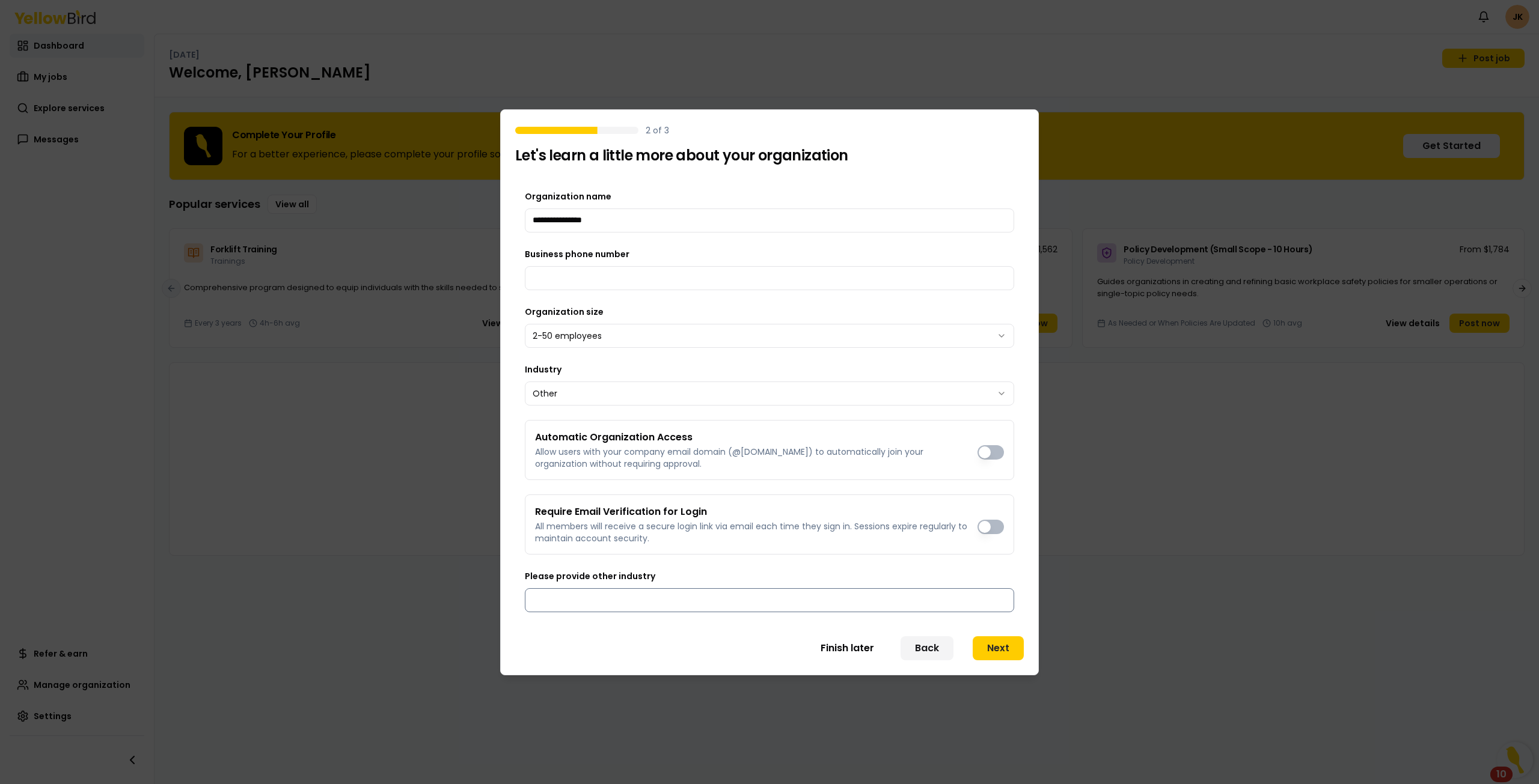
click at [718, 606] on input "Please provide other industry" at bounding box center [769, 600] width 489 height 24
type input "*"
type input "**********"
click at [993, 652] on button "Next" at bounding box center [998, 648] width 51 height 24
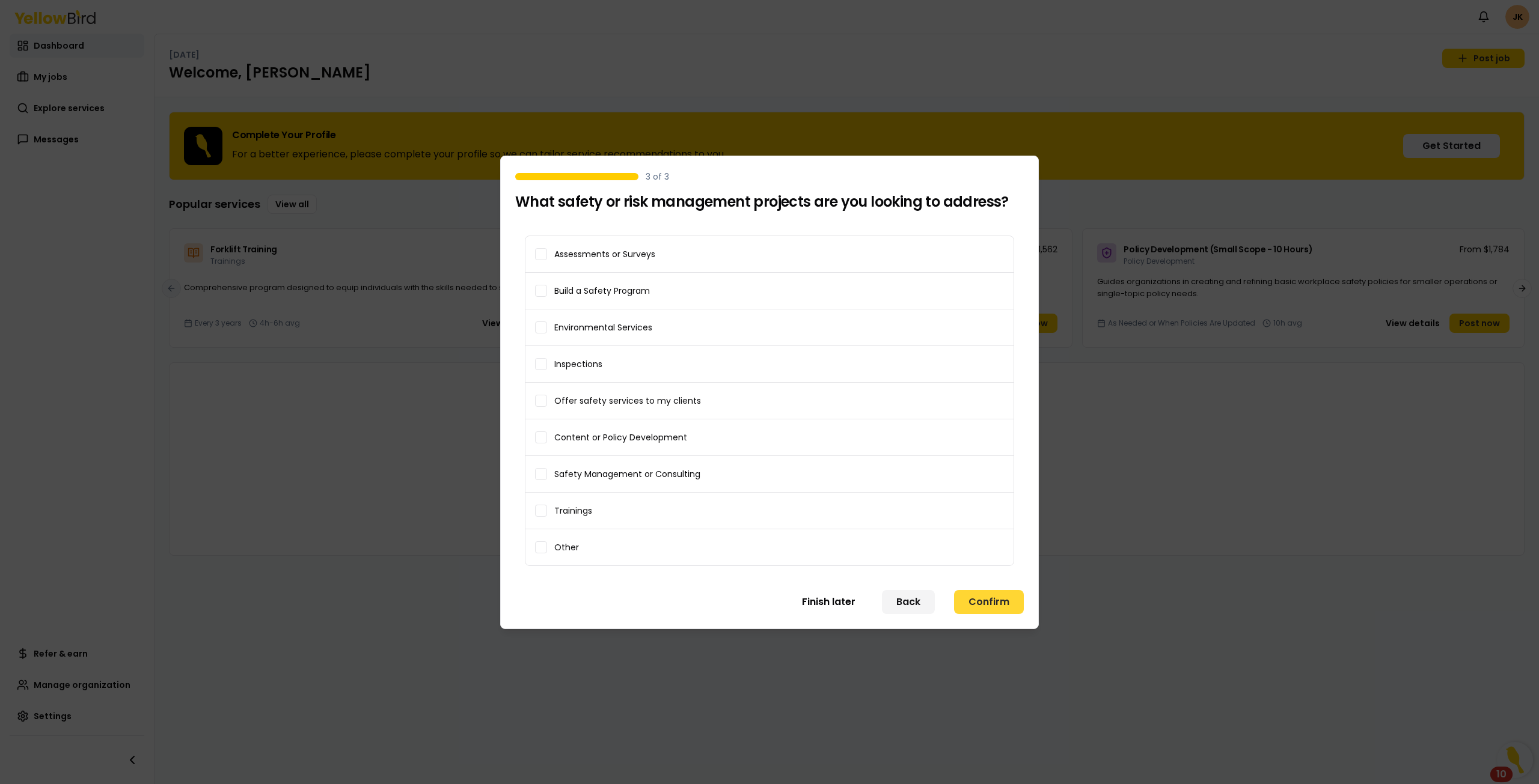
click at [991, 606] on button "Confirm" at bounding box center [989, 602] width 70 height 24
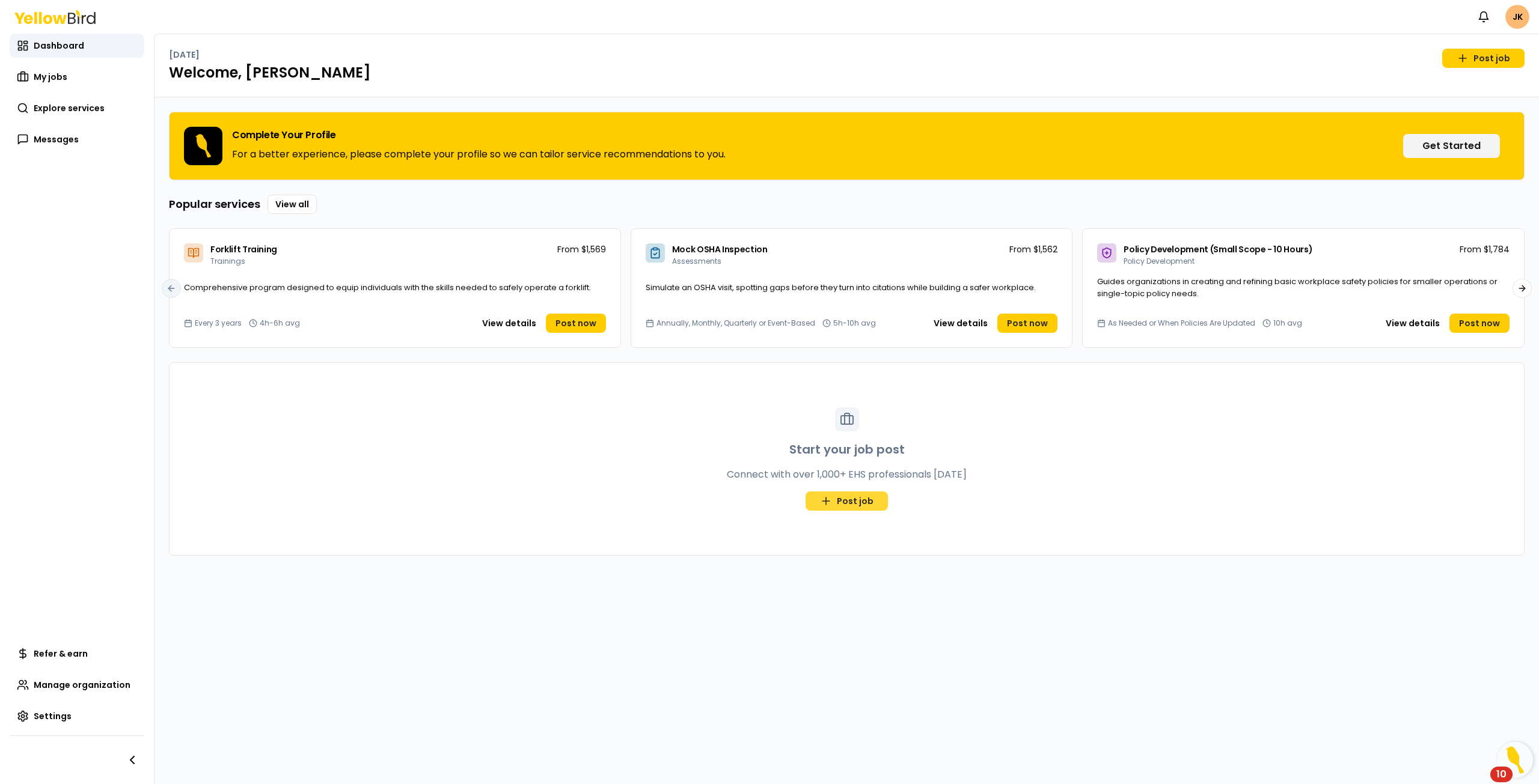
click at [866, 502] on link "Post job" at bounding box center [847, 501] width 82 height 19
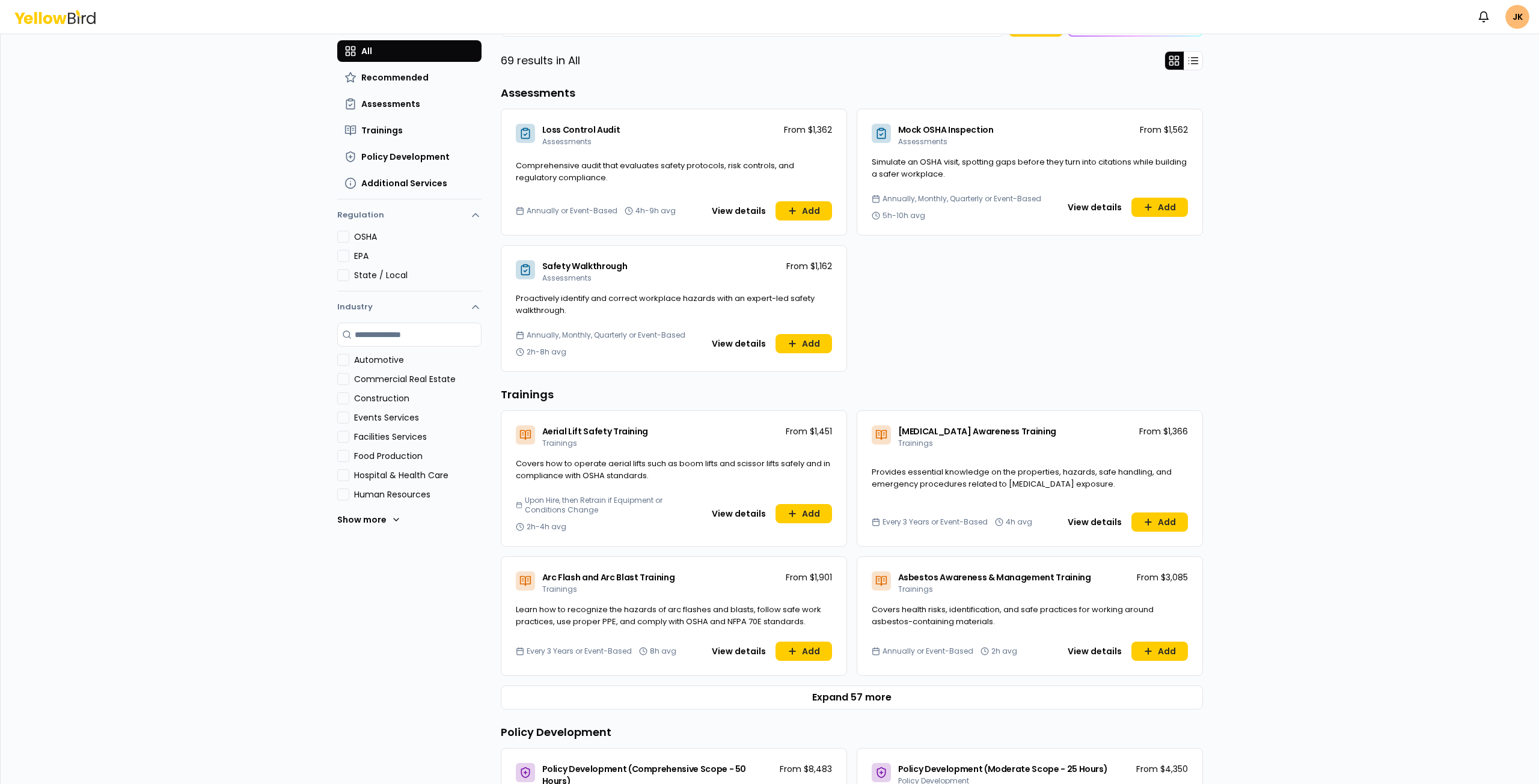
scroll to position [126, 0]
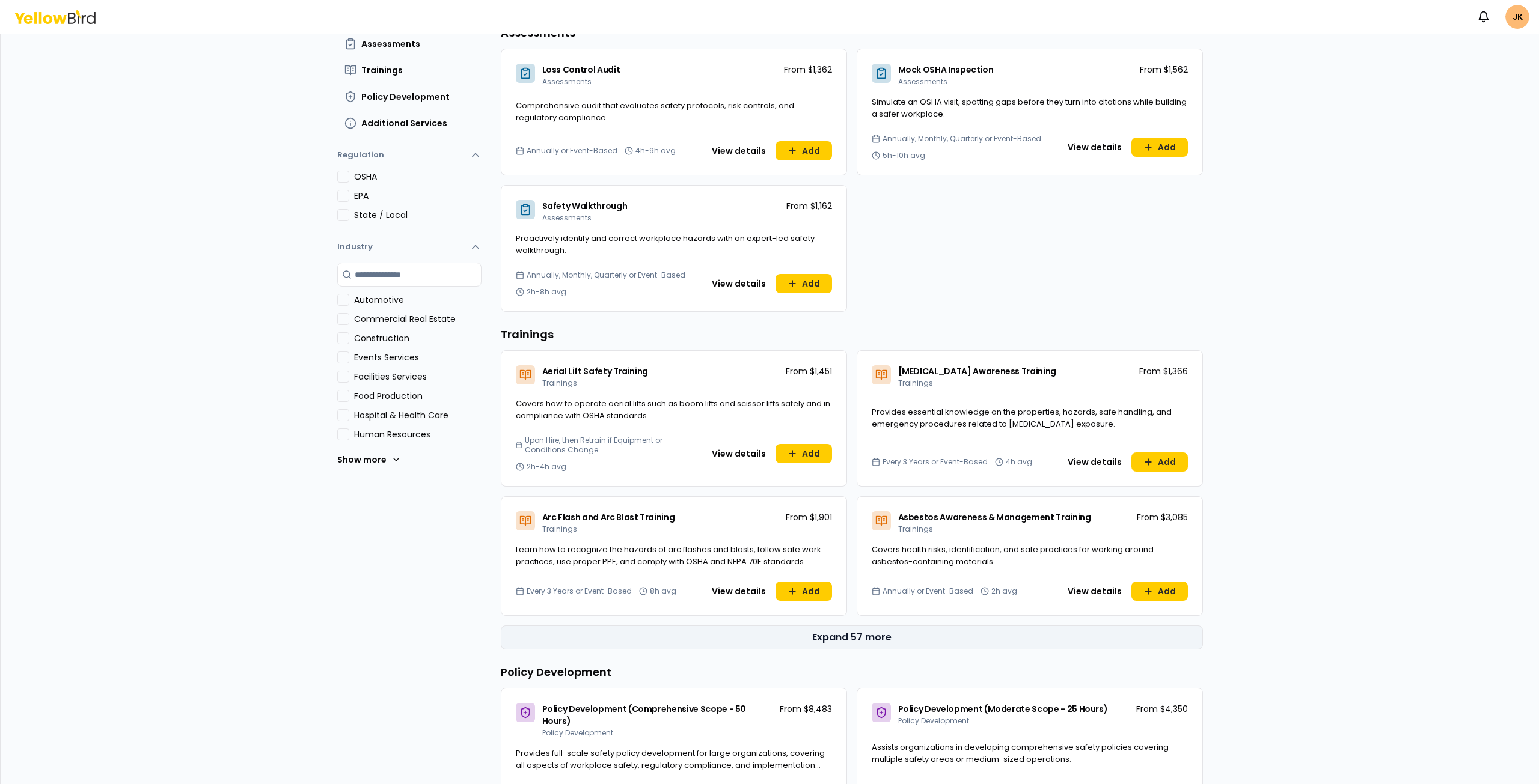
click at [864, 637] on button "Expand 57 more" at bounding box center [852, 638] width 702 height 24
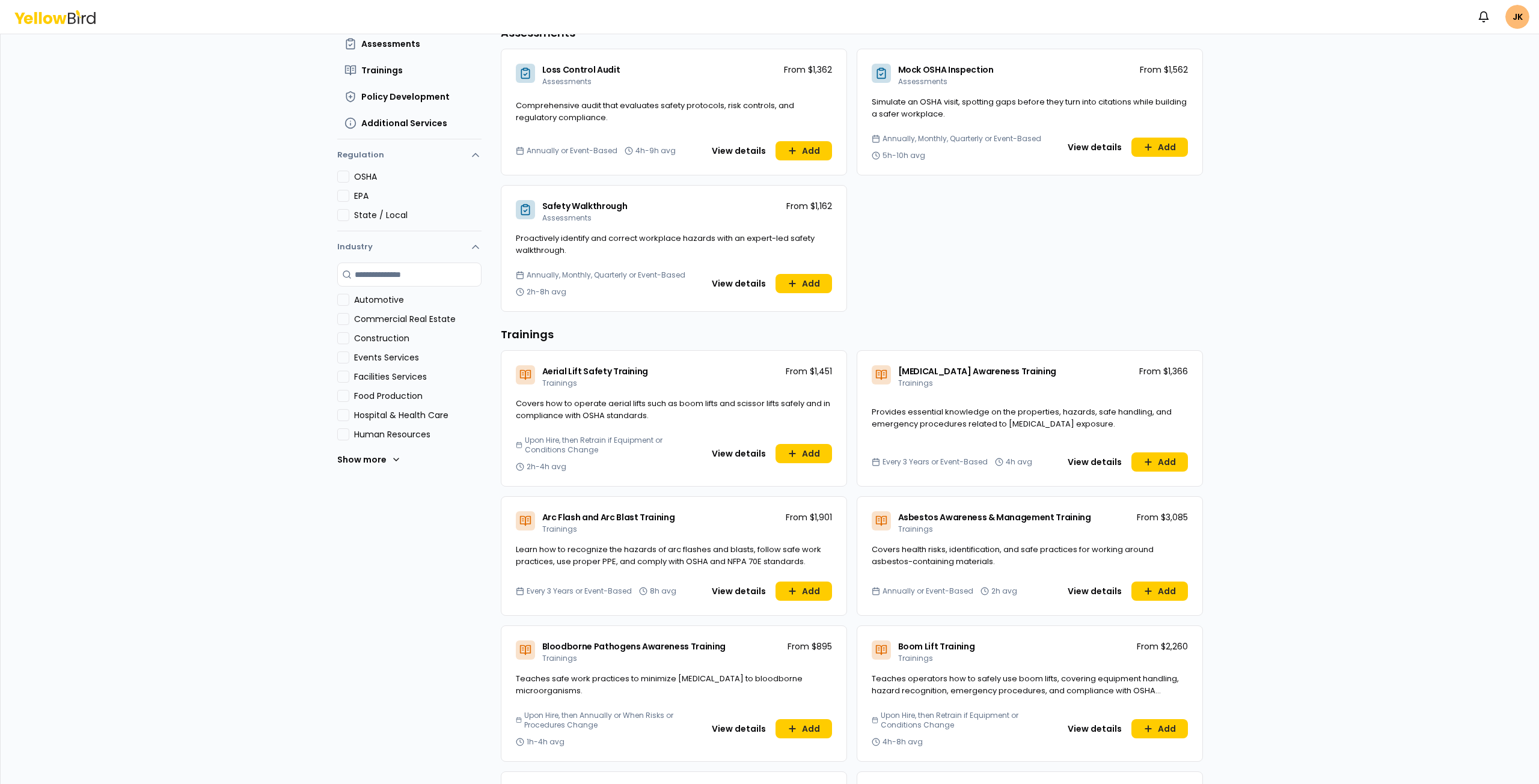
scroll to position [0, 0]
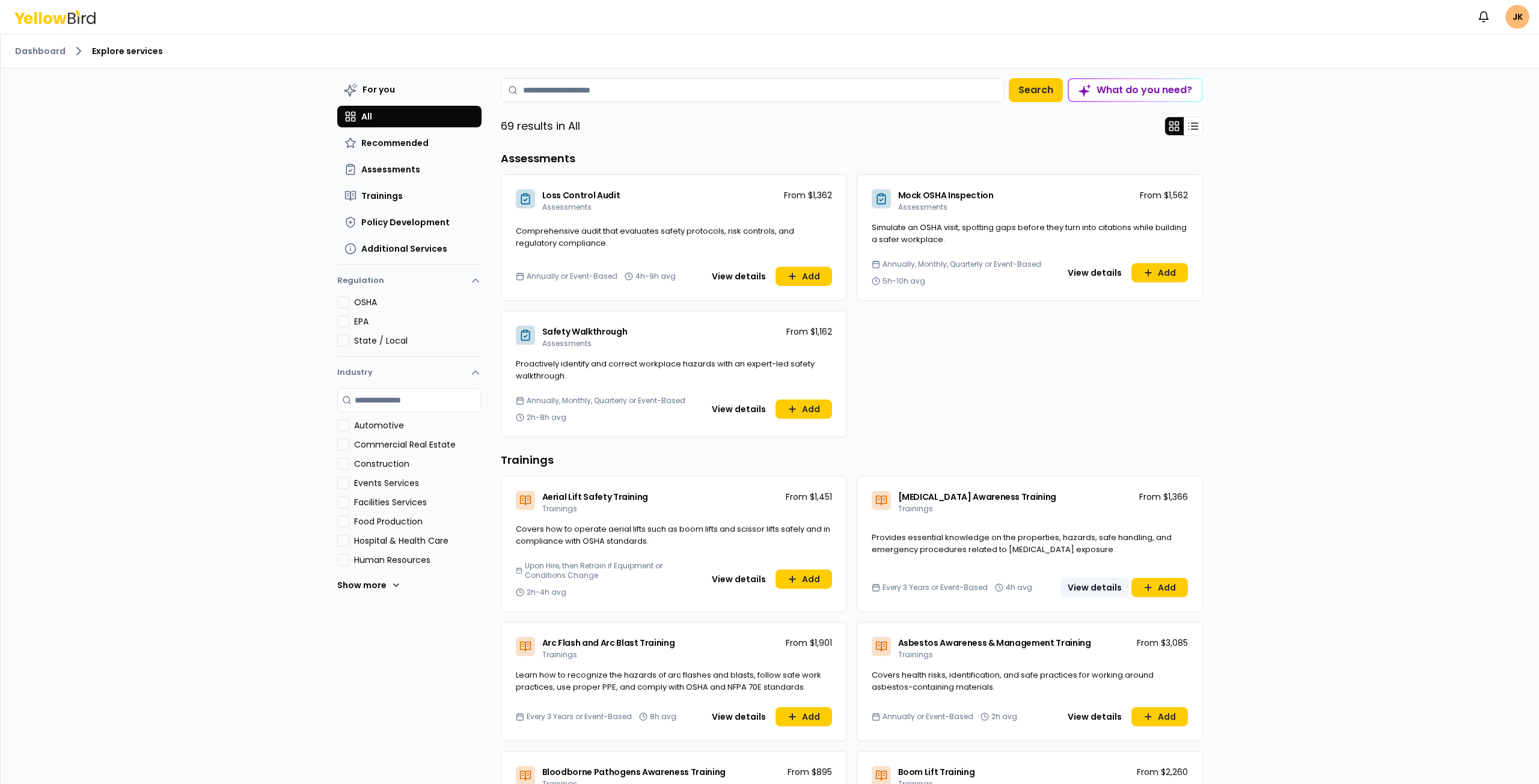
click at [1101, 583] on button "View details" at bounding box center [1094, 588] width 68 height 19
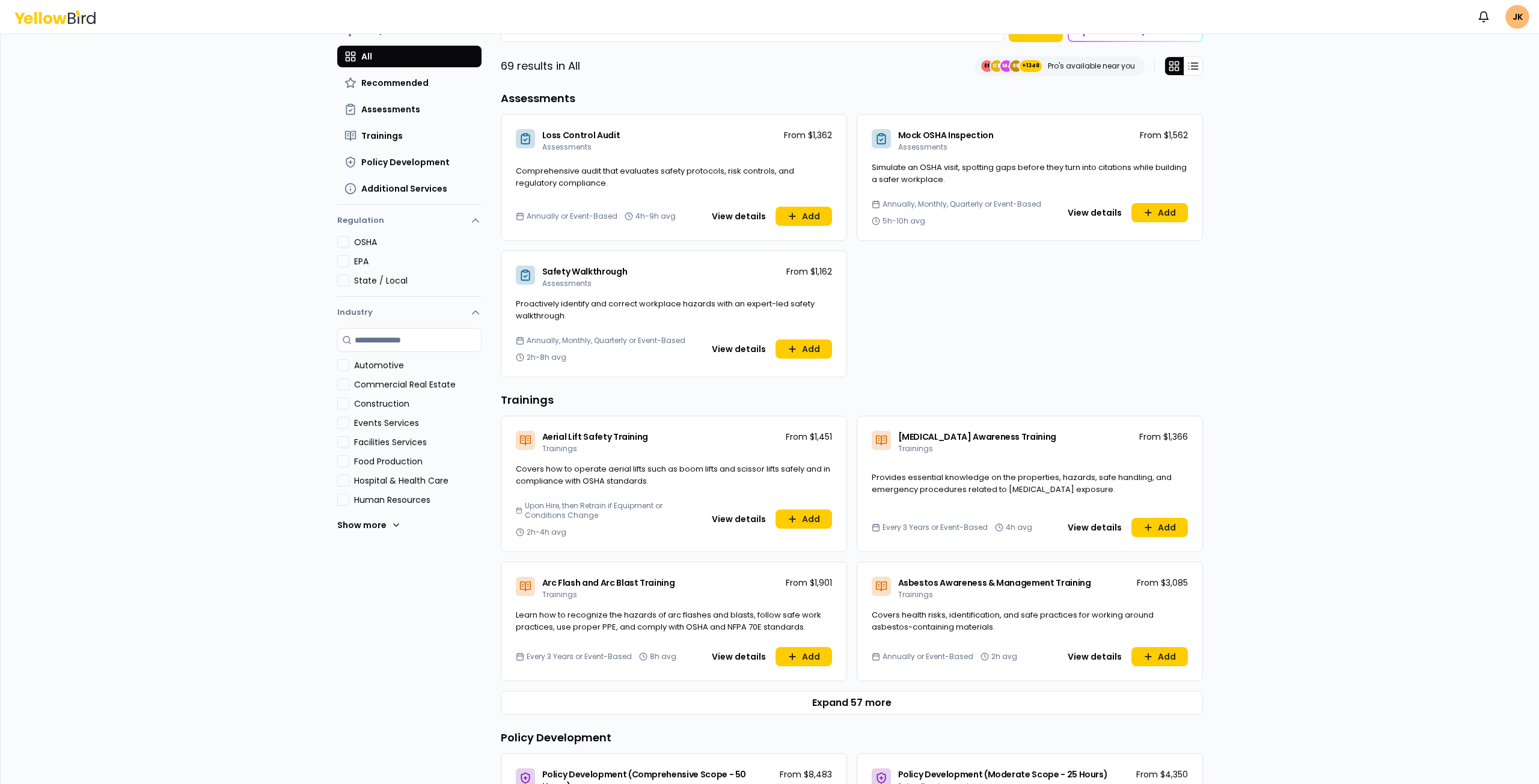
scroll to position [120, 0]
